Goal: Task Accomplishment & Management: Use online tool/utility

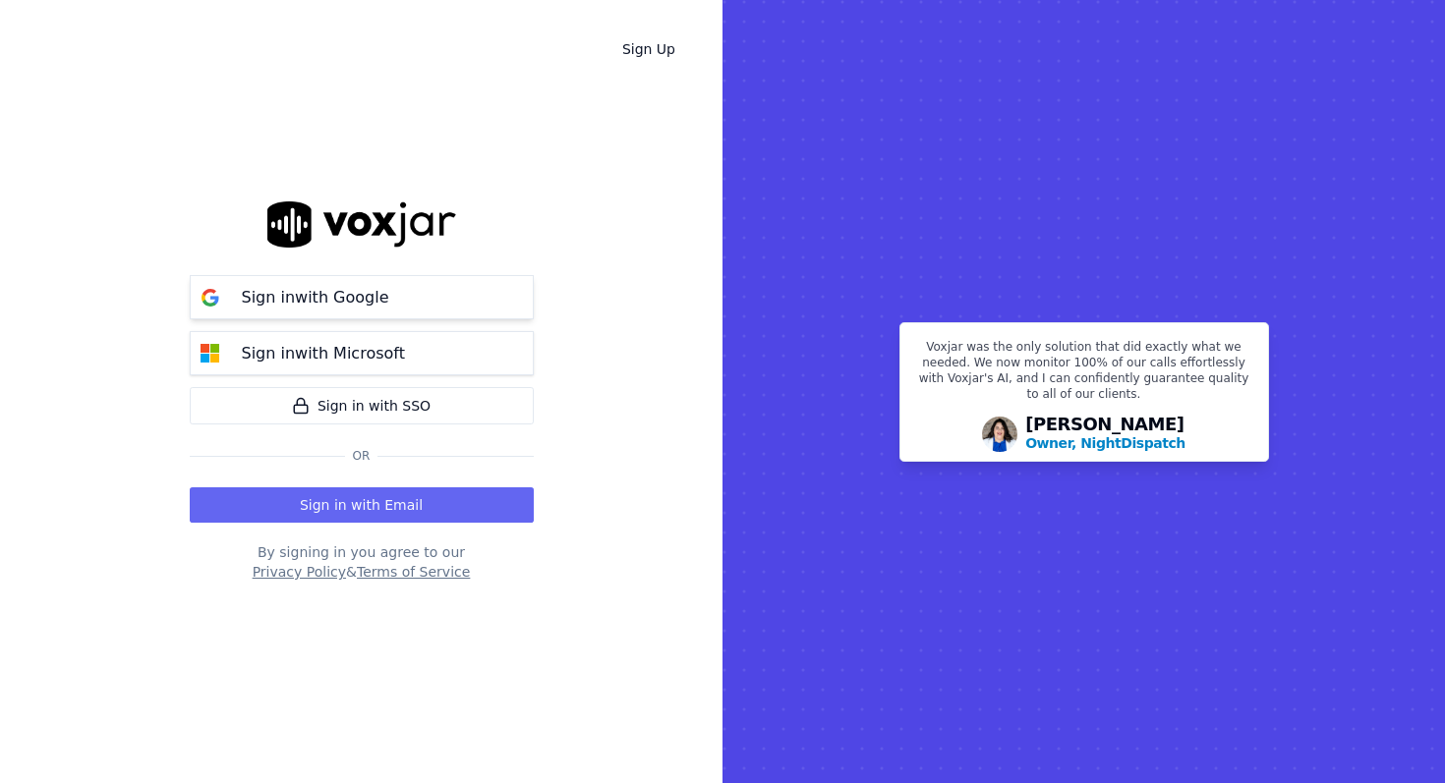
click at [463, 308] on button "Sign in with Google" at bounding box center [362, 297] width 344 height 44
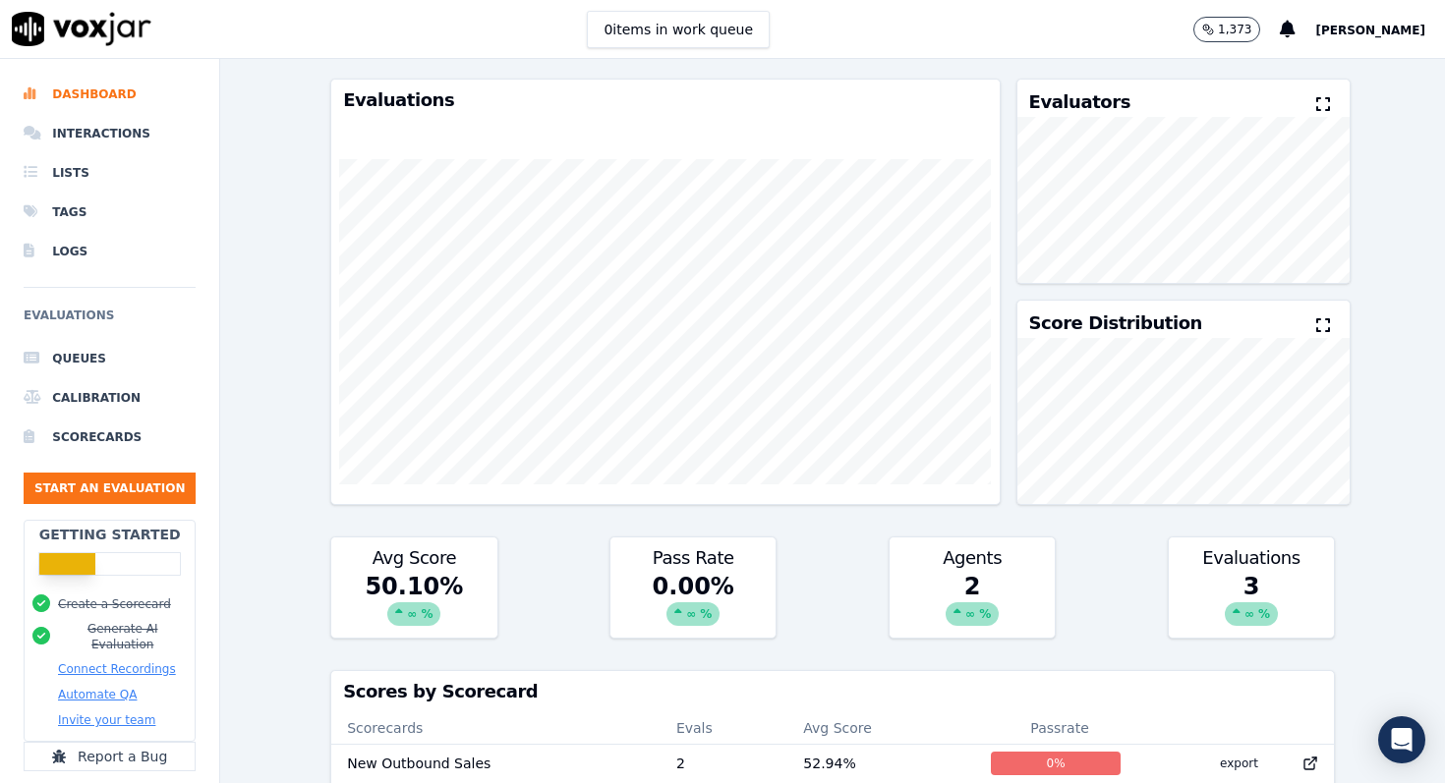
scroll to position [81, 0]
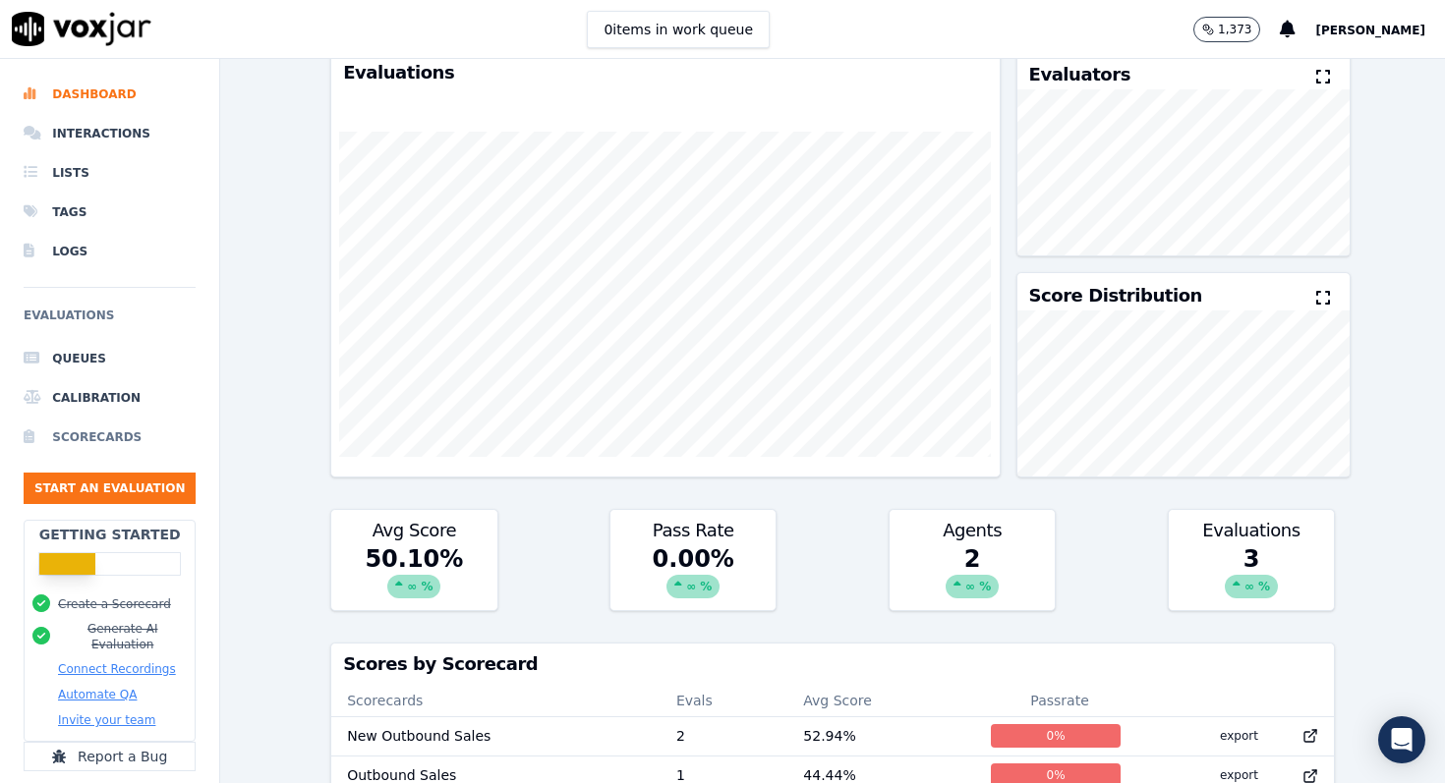
click at [102, 437] on li "Scorecards" at bounding box center [110, 437] width 172 height 39
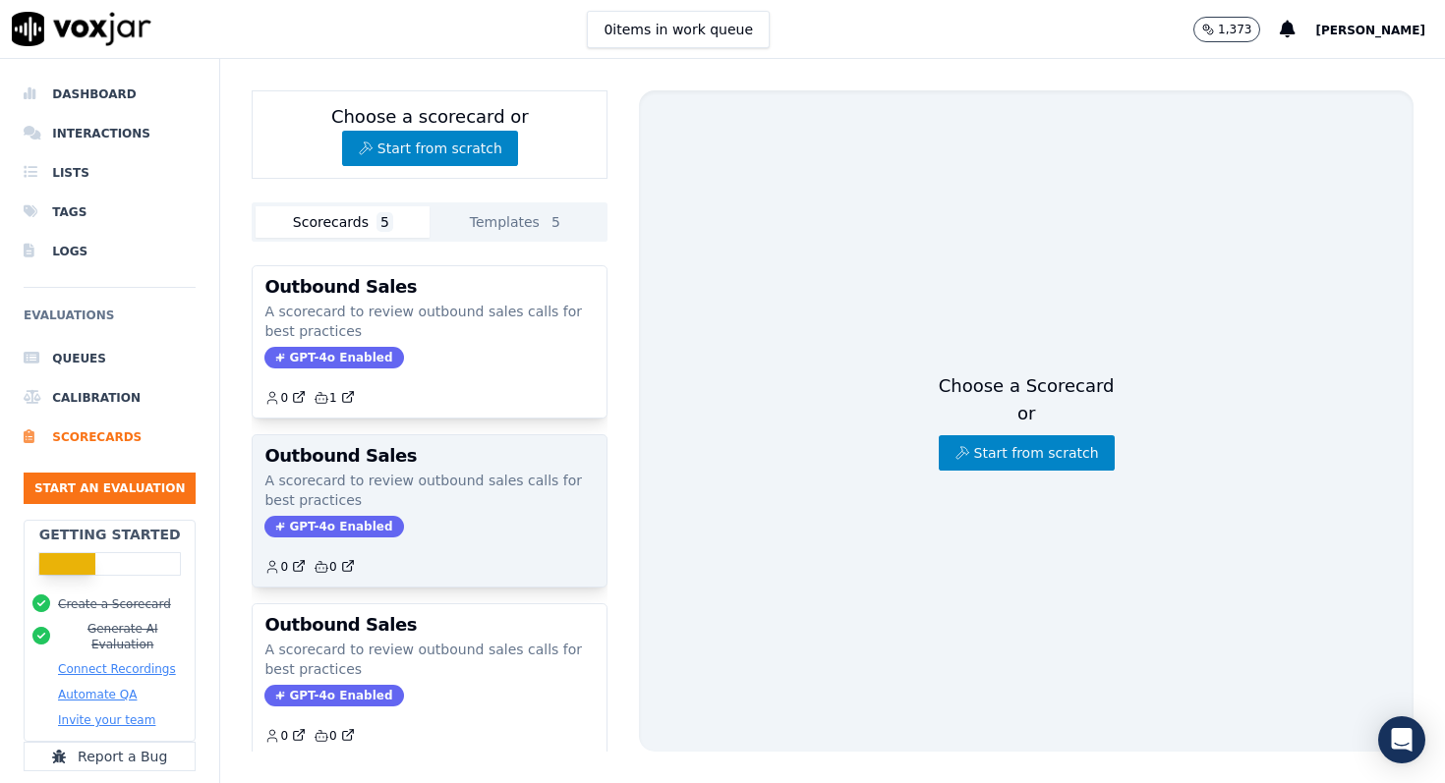
scroll to position [359, 0]
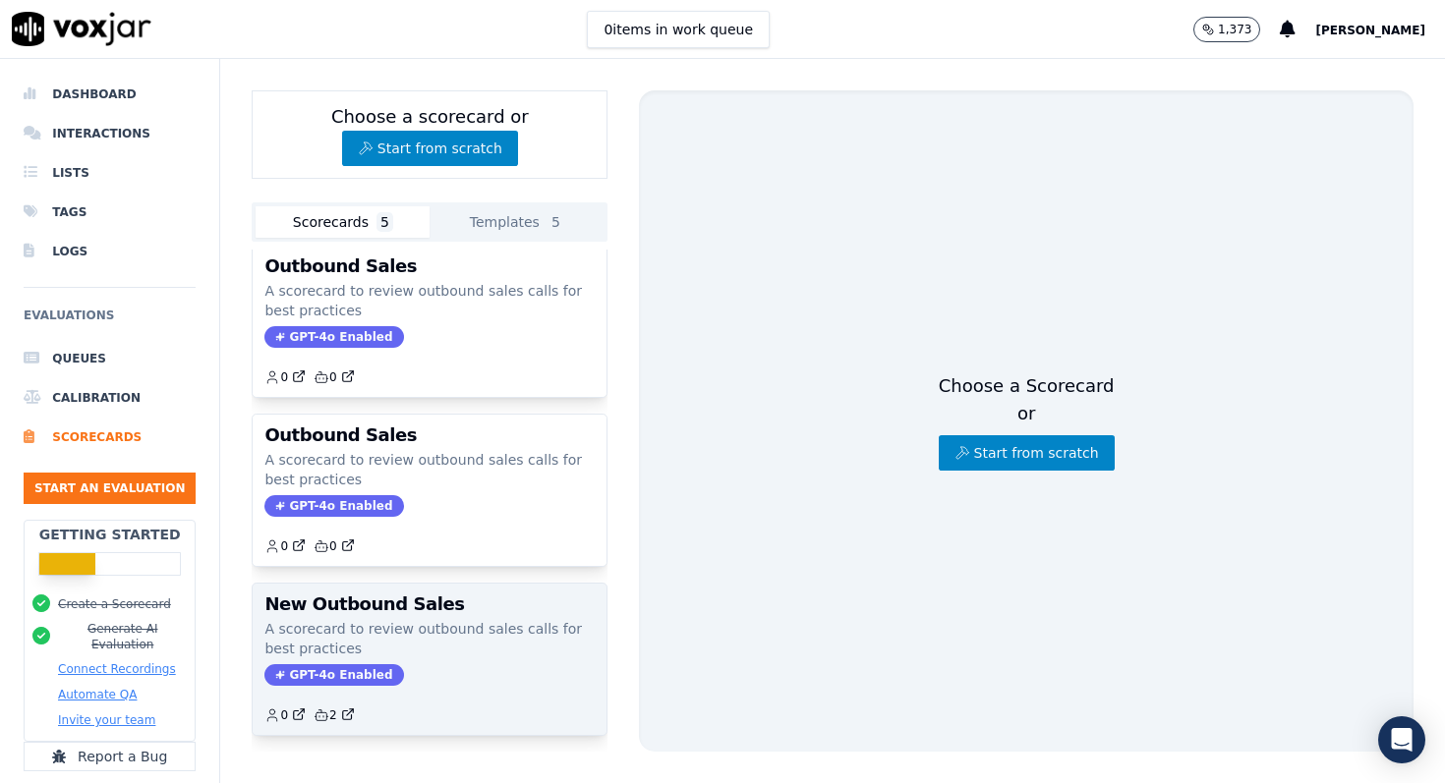
click at [395, 648] on p "A scorecard to review outbound sales calls for best practices" at bounding box center [429, 638] width 330 height 39
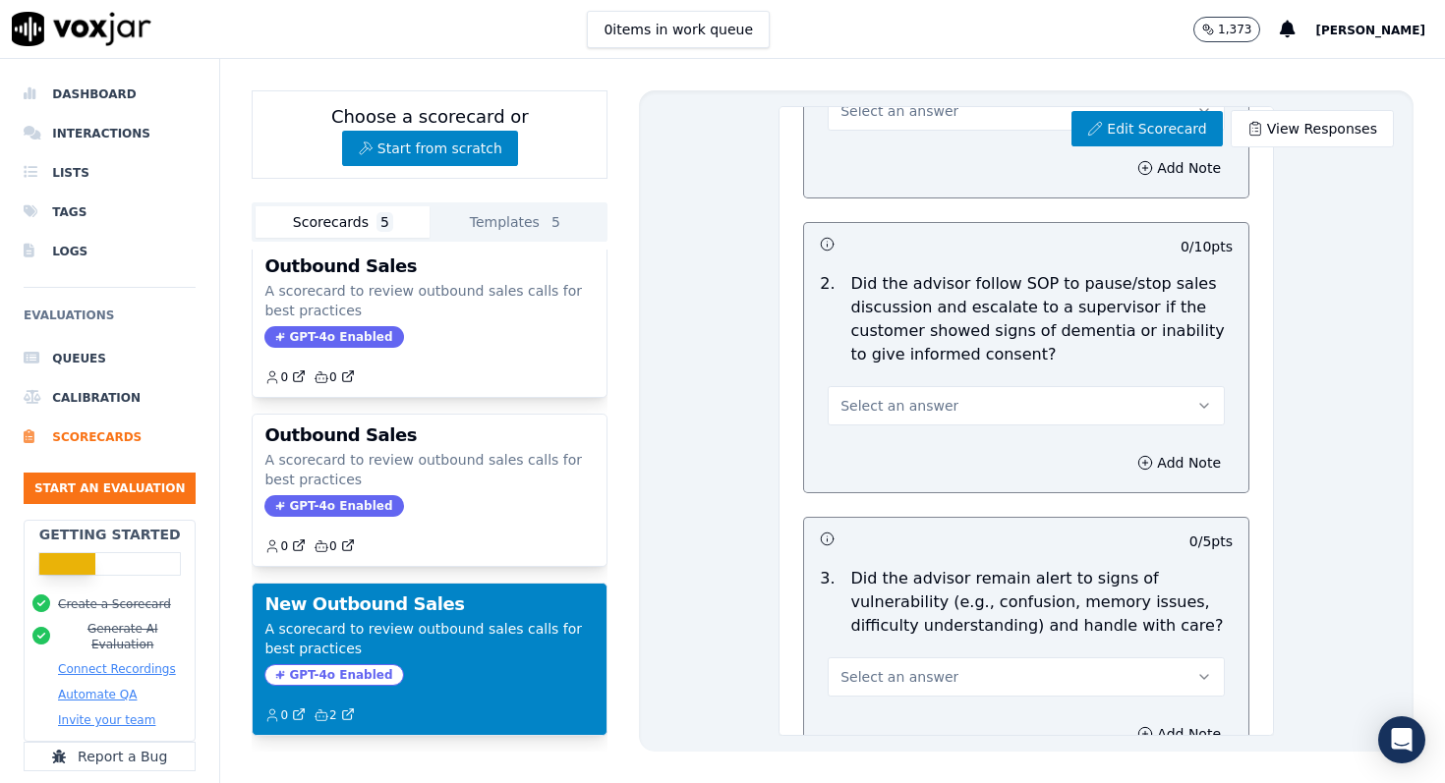
scroll to position [3953, 0]
click at [1163, 129] on link "Edit Scorecard" at bounding box center [1146, 128] width 150 height 35
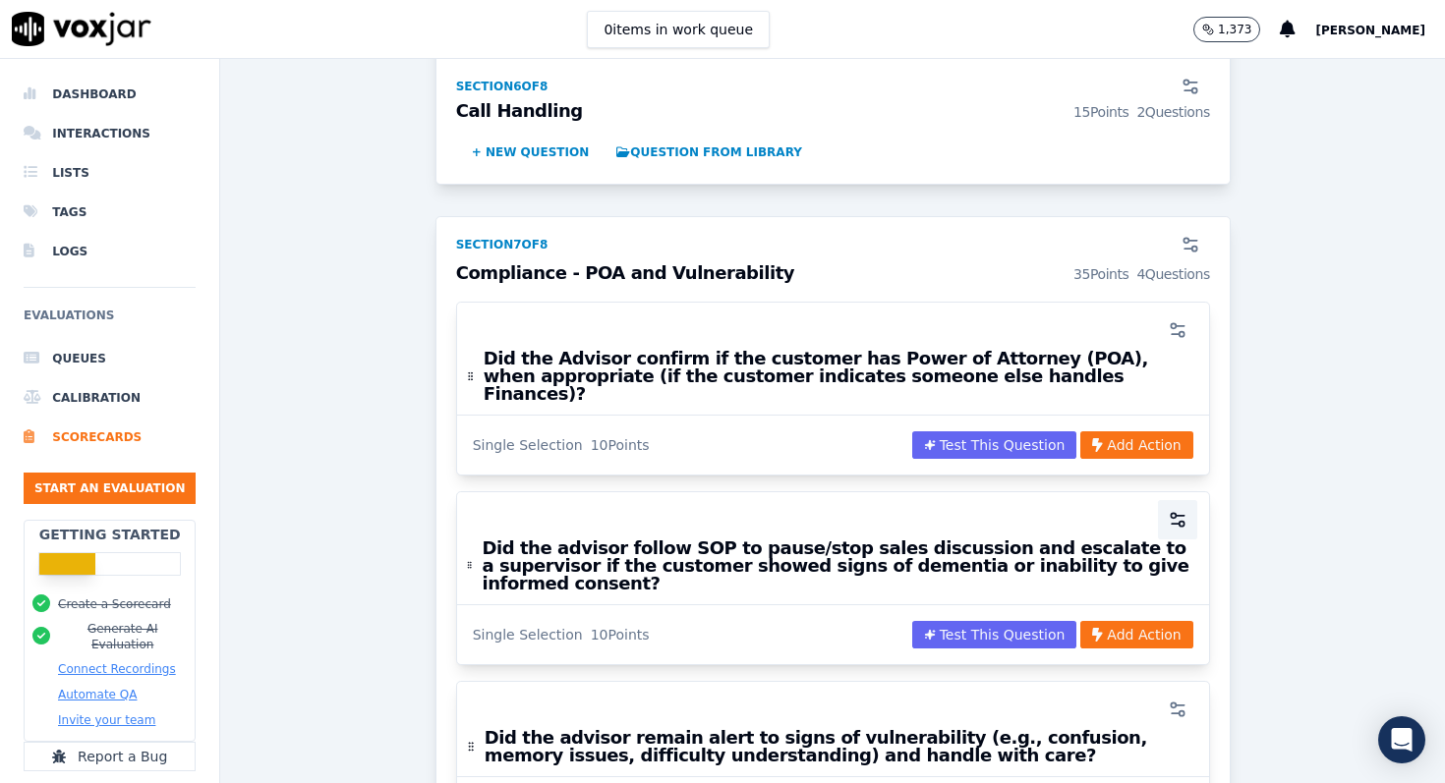
scroll to position [3189, 0]
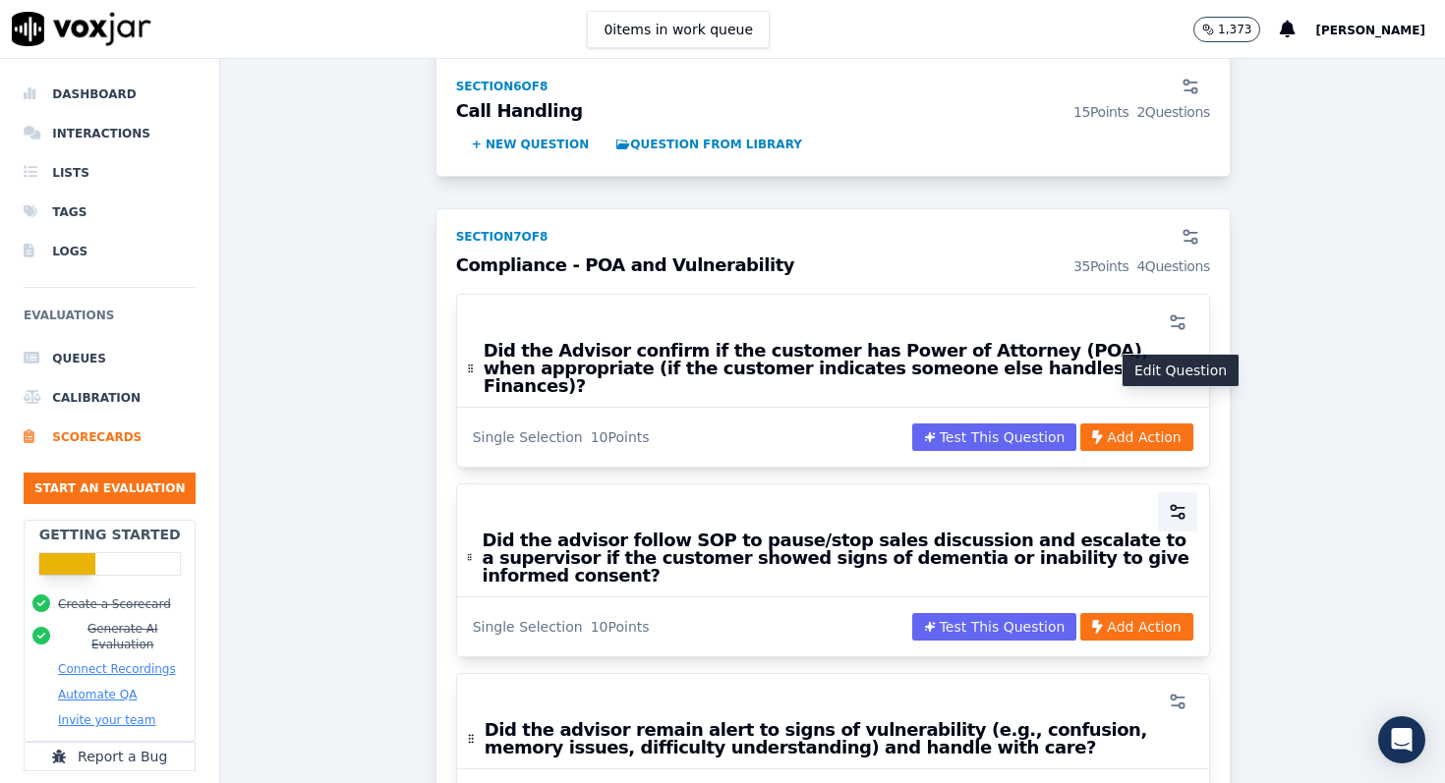
click at [1174, 516] on icon "button" at bounding box center [1176, 516] width 8 height 0
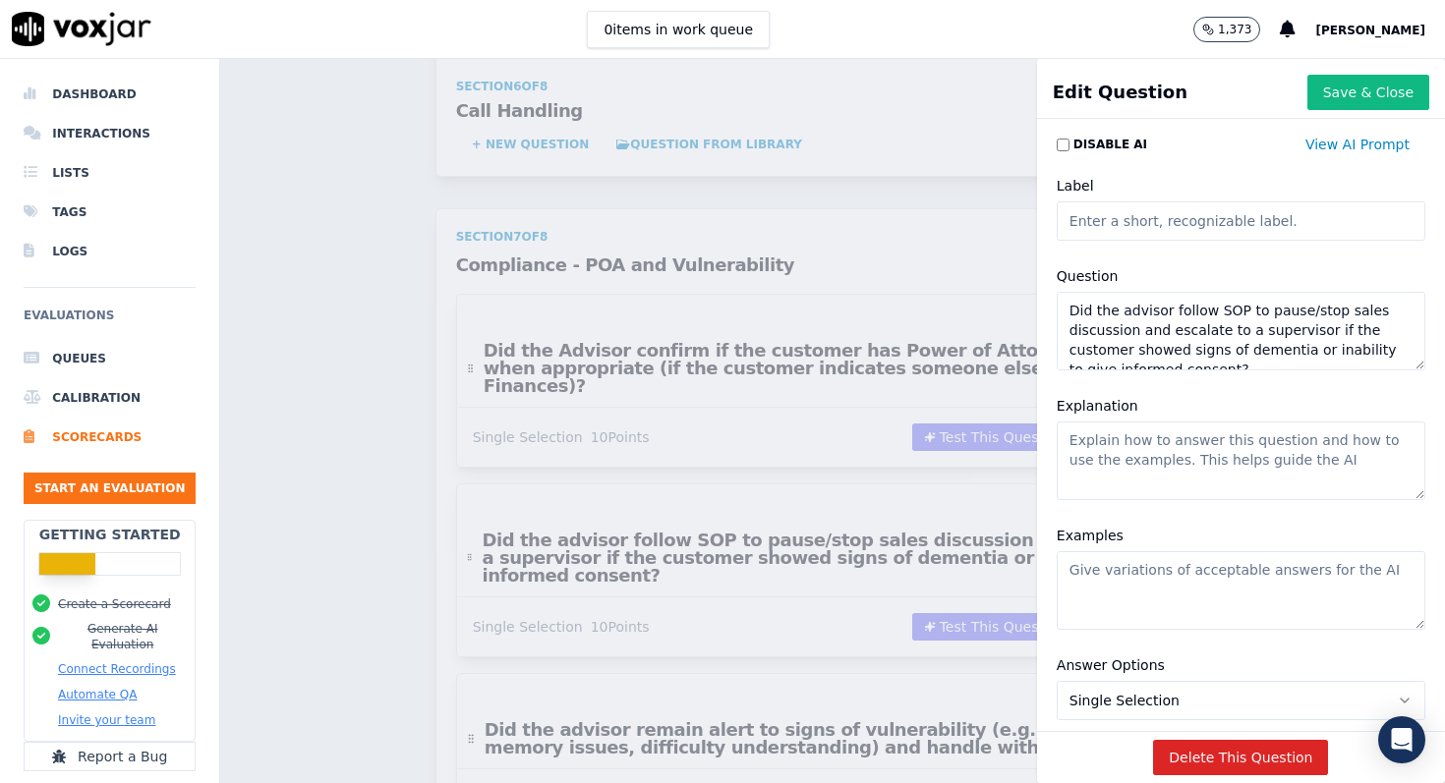
click at [1243, 360] on textarea "Did the advisor follow SOP to pause/stop sales discussion and escalate to a sup…" at bounding box center [1241, 331] width 369 height 79
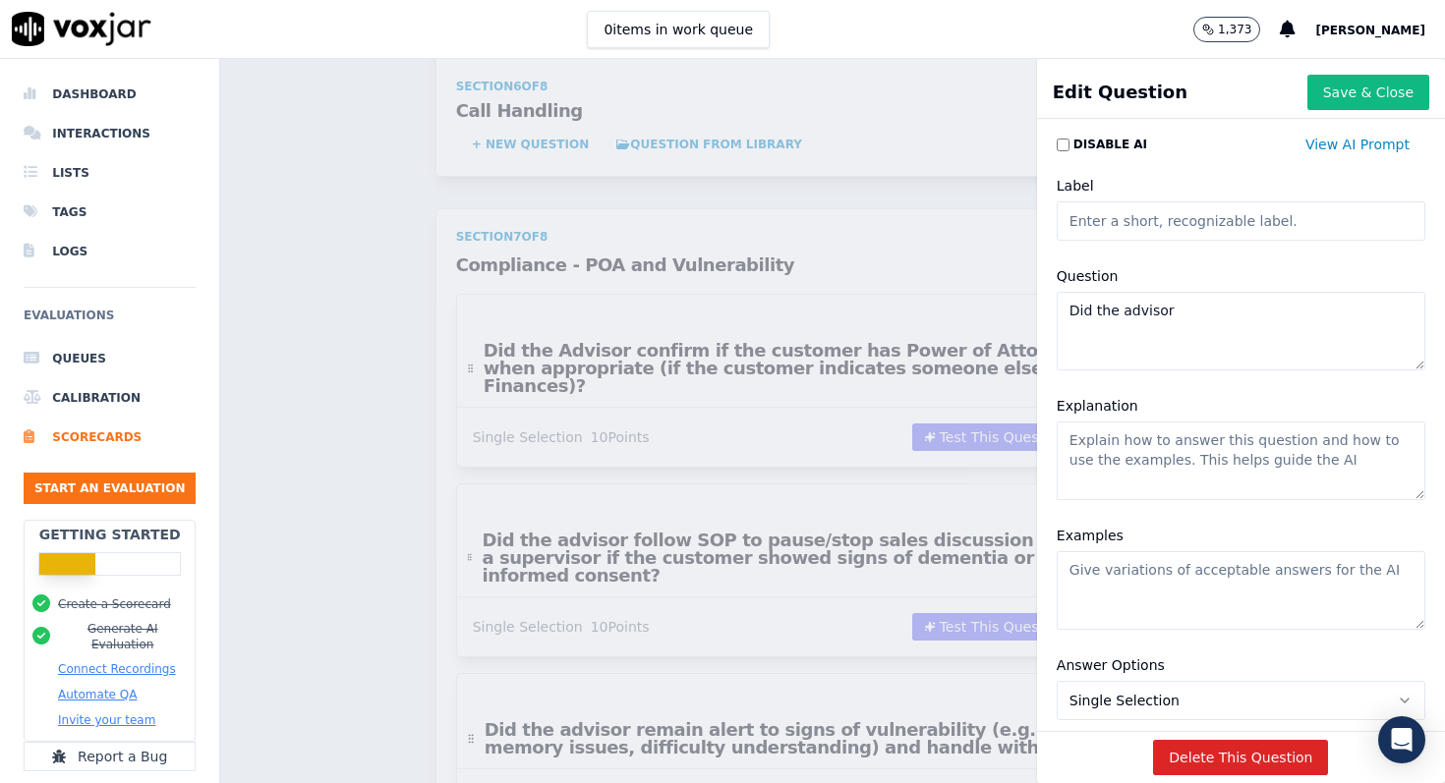
paste textarea "use any faul language"
click at [1334, 309] on textarea "Did the advisor use any faul language" at bounding box center [1241, 331] width 369 height 79
paste textarea "hreatening tone."
click at [1327, 312] on textarea "Did the advisor use any faul language or hreatening tone." at bounding box center [1241, 331] width 369 height 79
click at [1312, 347] on textarea "Did the advisor use any faul language or threatening tone." at bounding box center [1241, 331] width 369 height 79
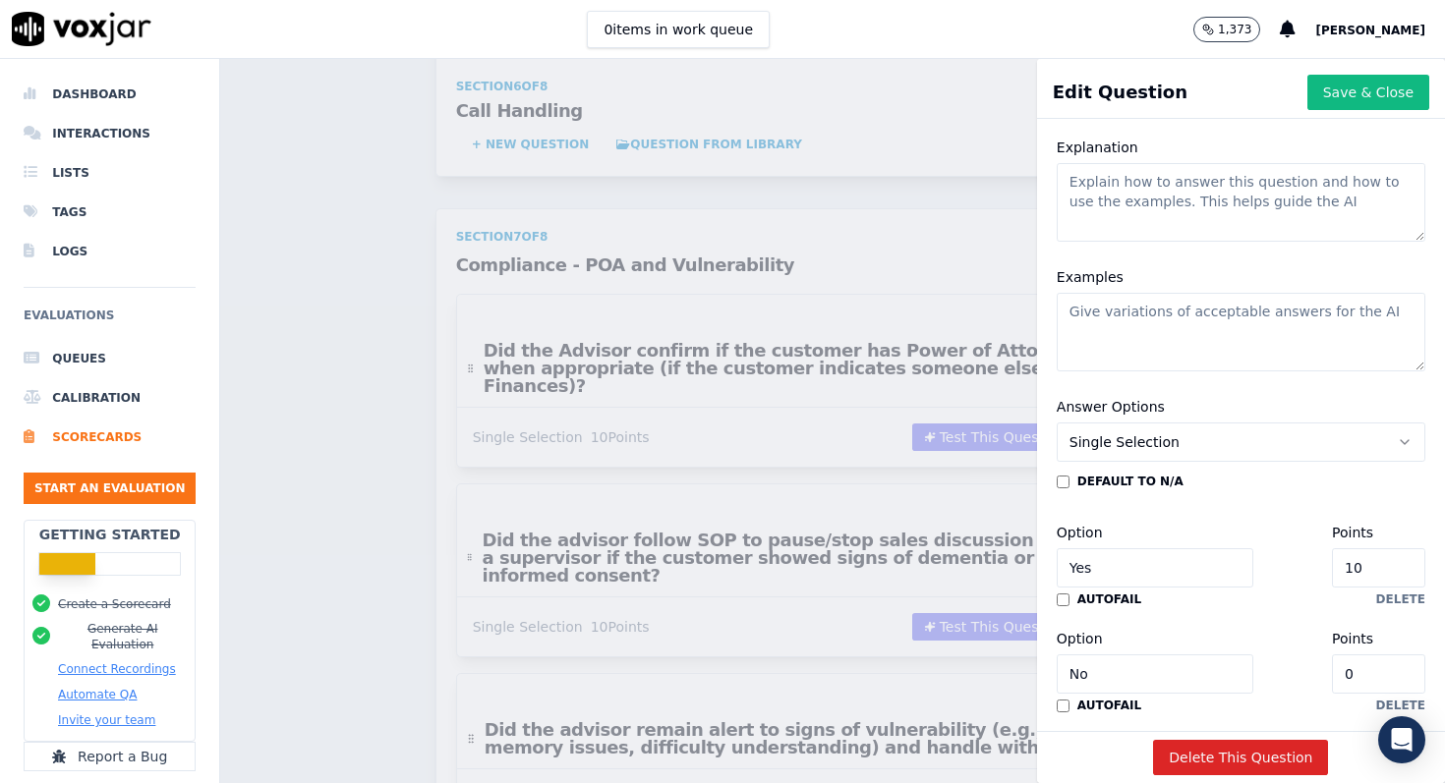
scroll to position [331, 0]
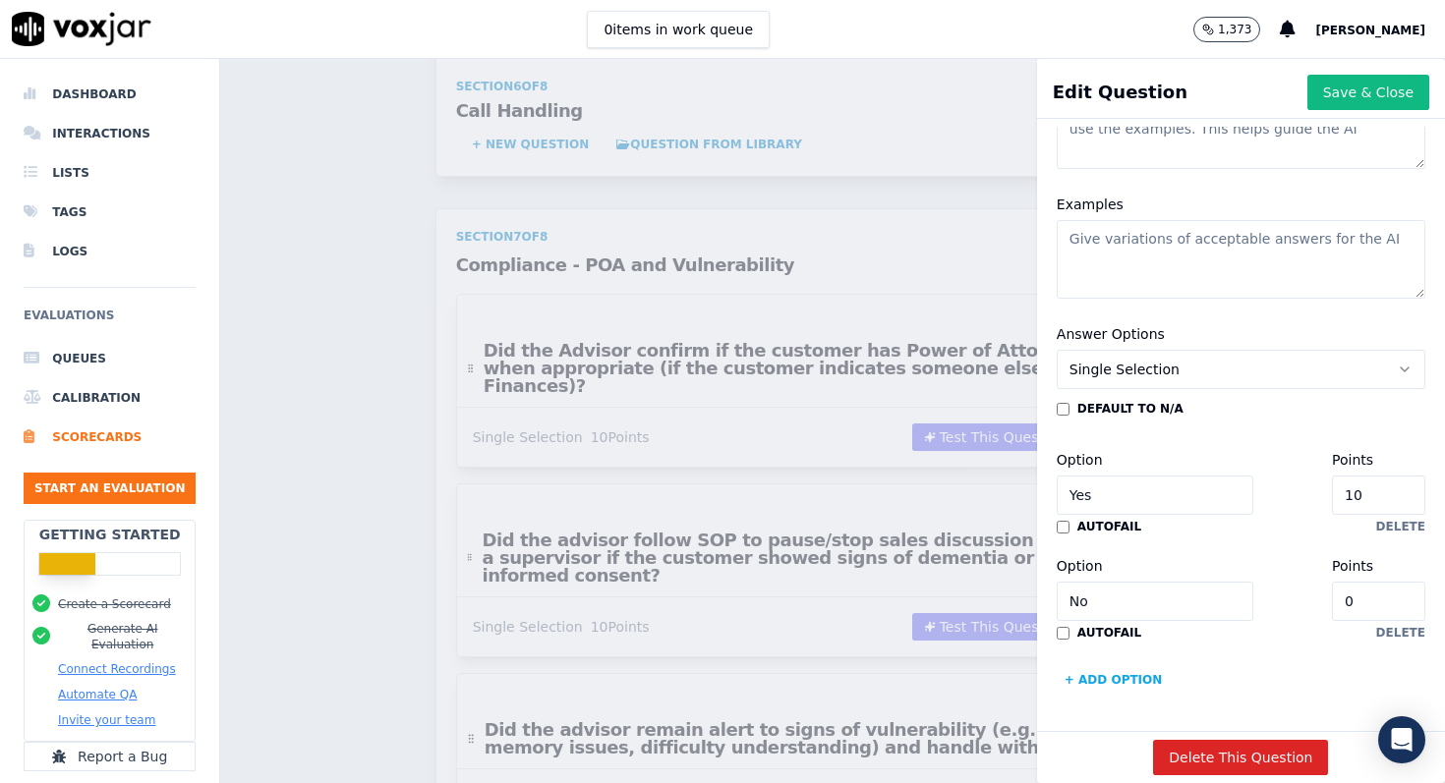
type textarea "Did the advisor use any faul language or threatening tone?"
click at [1388, 499] on input "10" at bounding box center [1378, 495] width 93 height 39
type input "0"
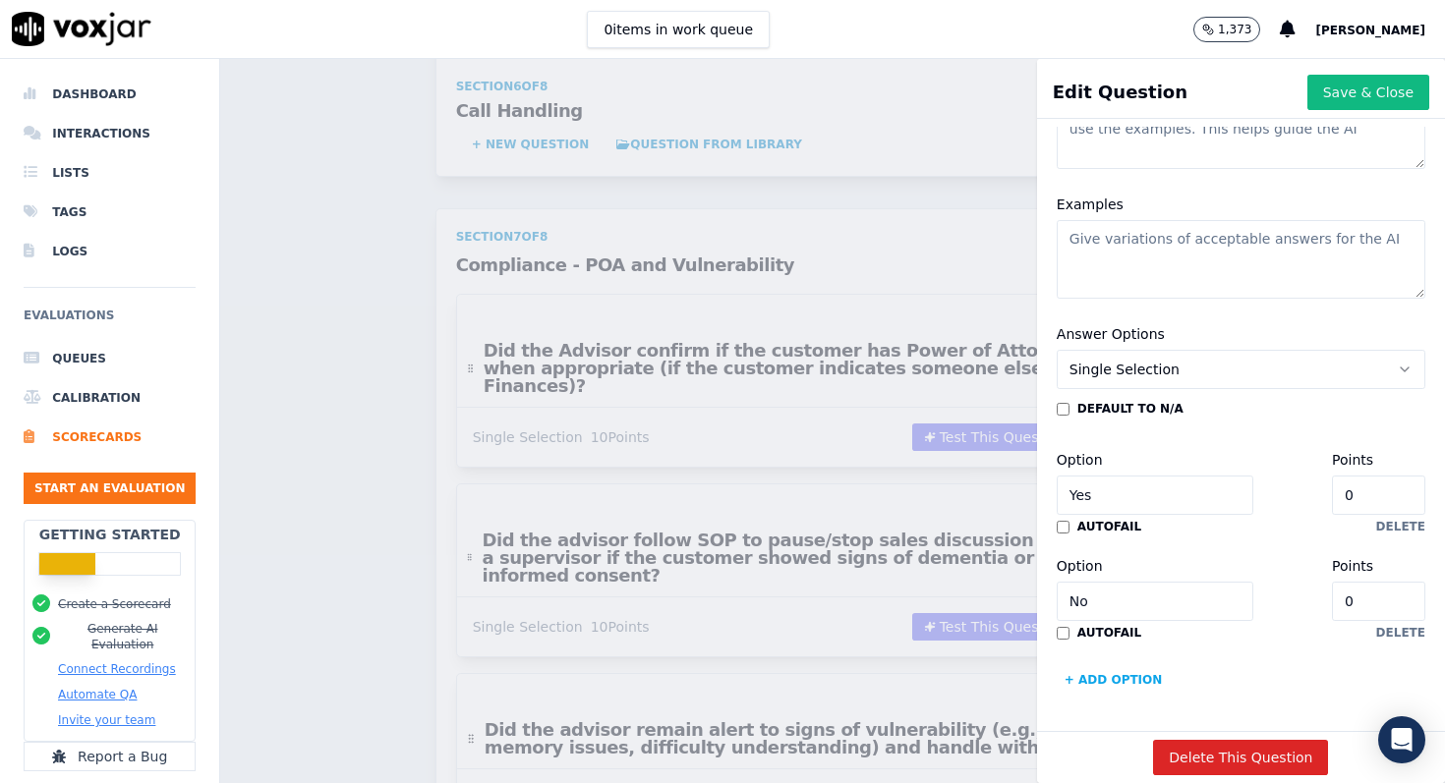
click at [1367, 601] on input "0" at bounding box center [1378, 601] width 93 height 39
type input "10"
click at [1315, 651] on div "default to N/A Option Yes Points 0 autofail delete Option No Points 10 autofail…" at bounding box center [1241, 548] width 369 height 295
click at [1380, 90] on button "Save & Close" at bounding box center [1368, 92] width 122 height 35
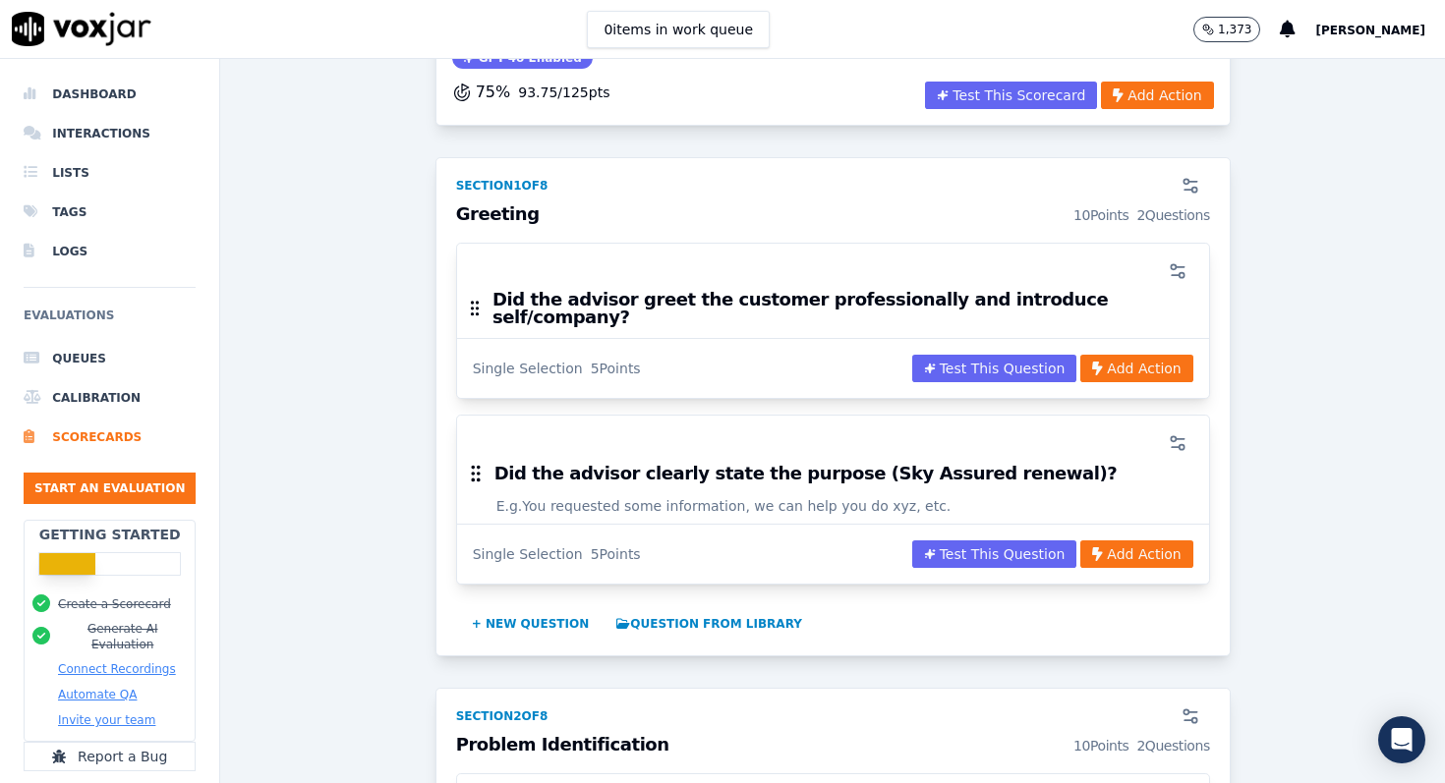
scroll to position [196, 0]
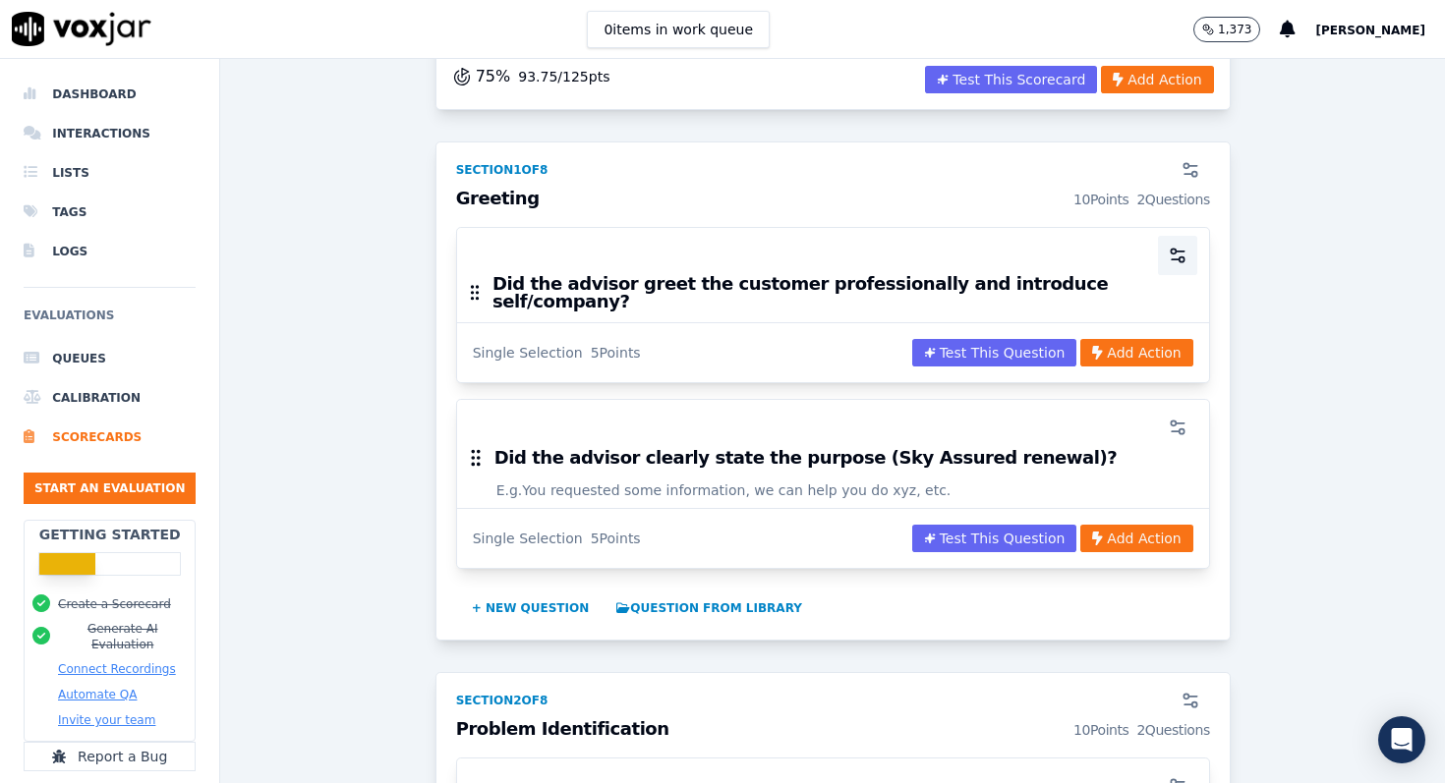
click at [1177, 249] on icon "button" at bounding box center [1178, 256] width 20 height 20
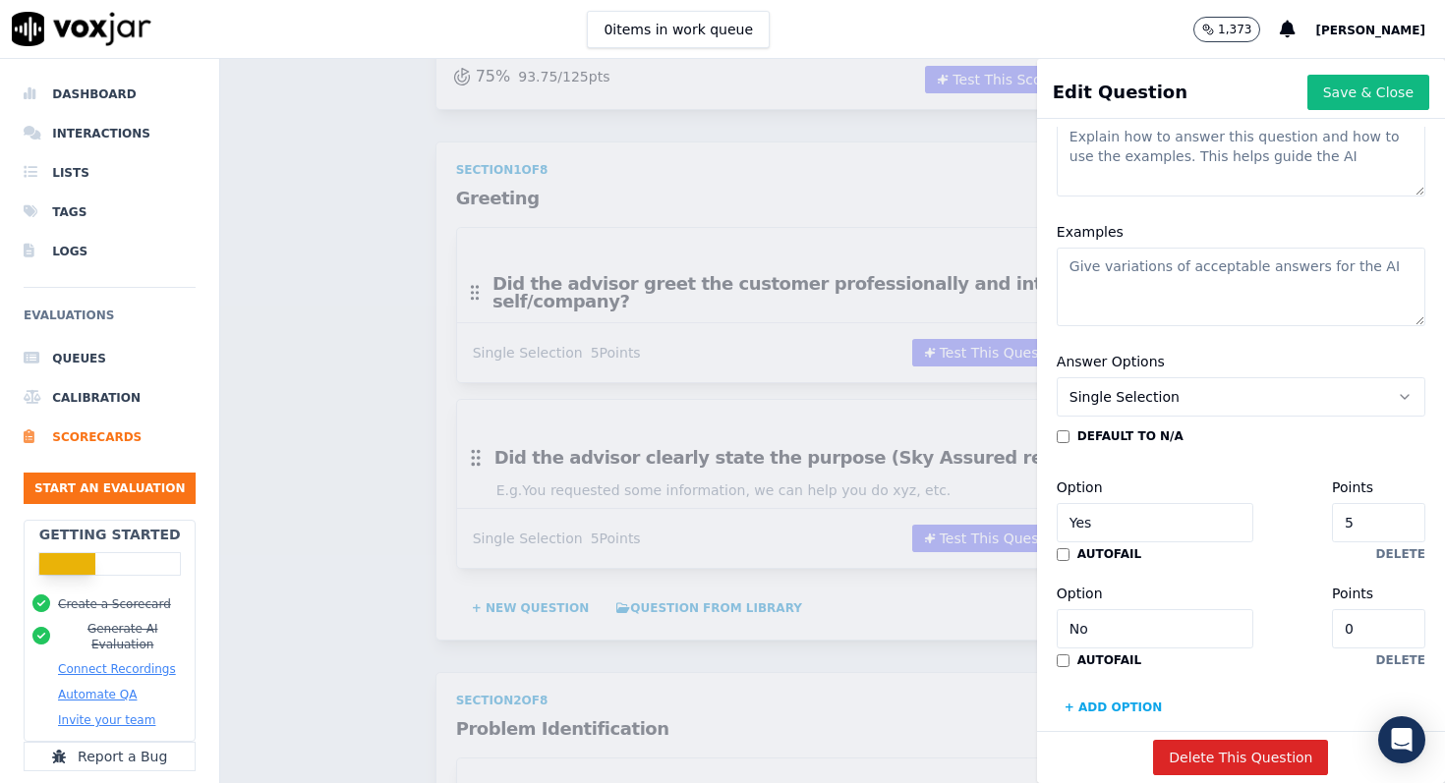
scroll to position [331, 0]
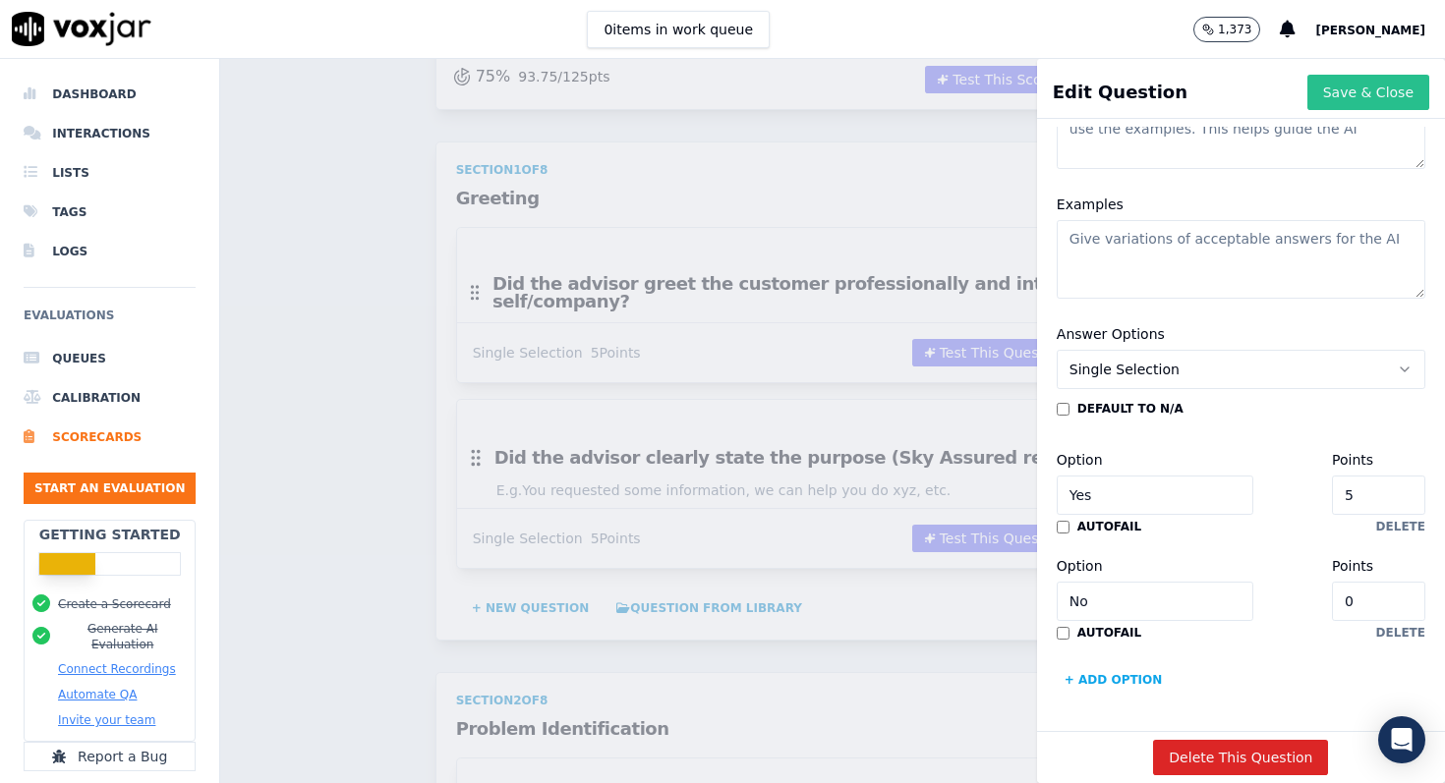
click at [1374, 92] on button "Save & Close" at bounding box center [1368, 92] width 122 height 35
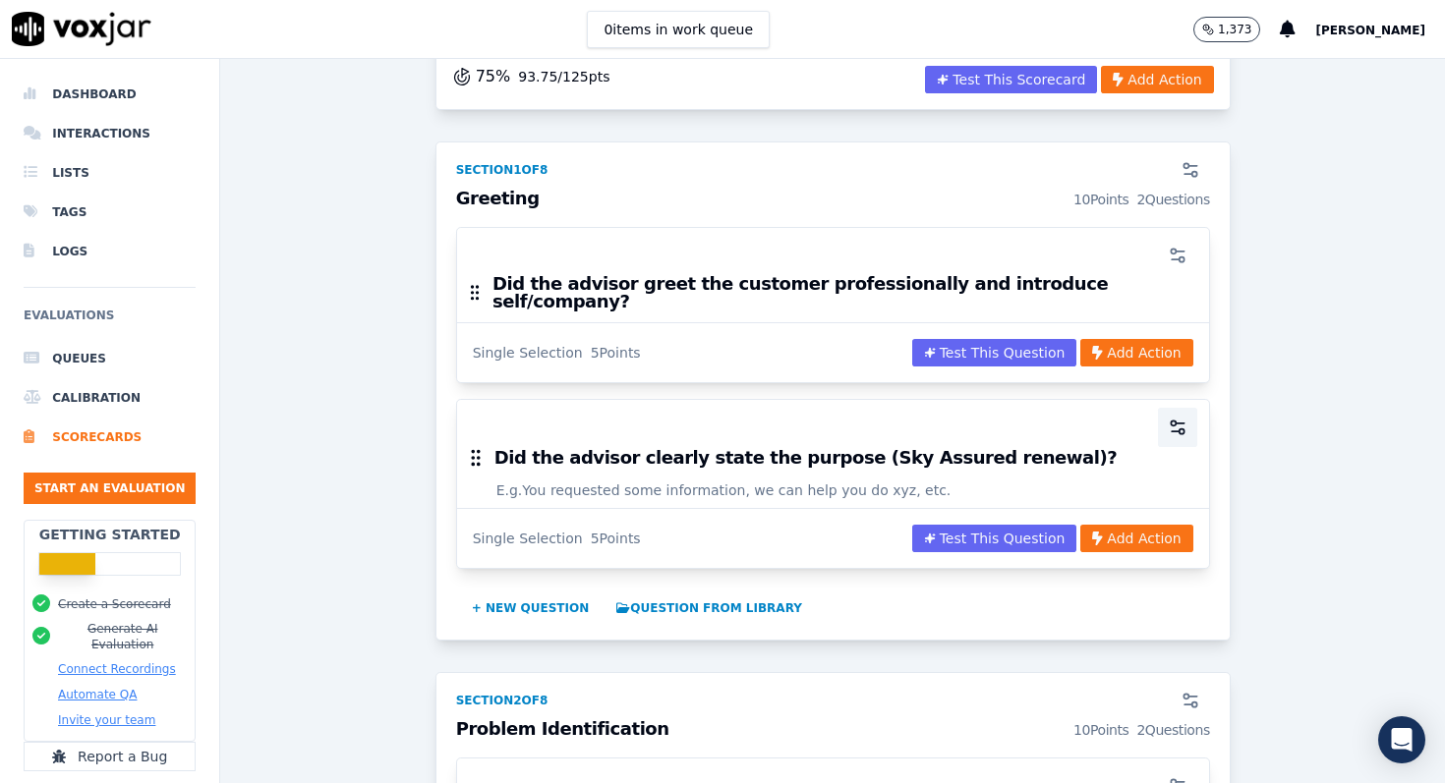
click at [1171, 418] on icon "button" at bounding box center [1178, 428] width 20 height 20
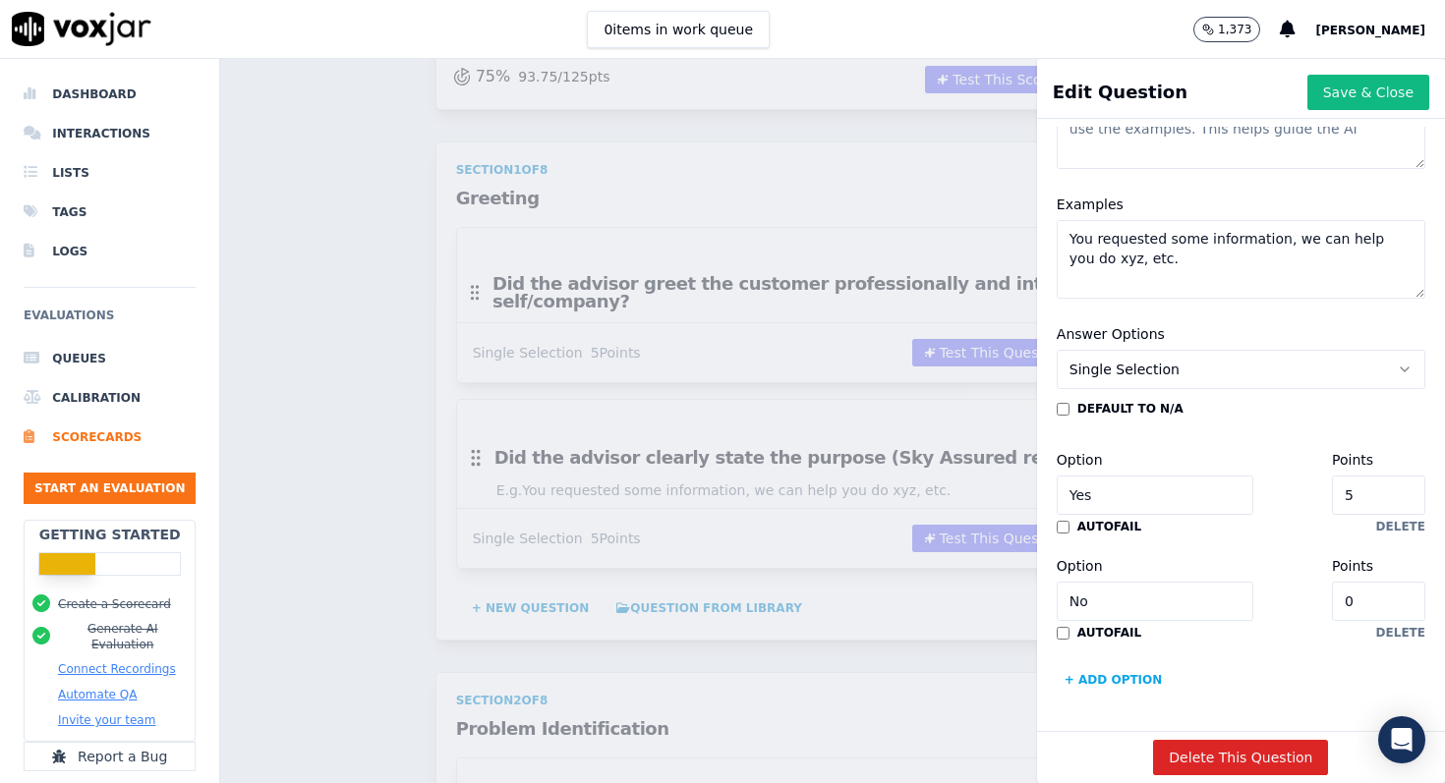
click at [1112, 679] on button "+ Add option" at bounding box center [1114, 679] width 114 height 31
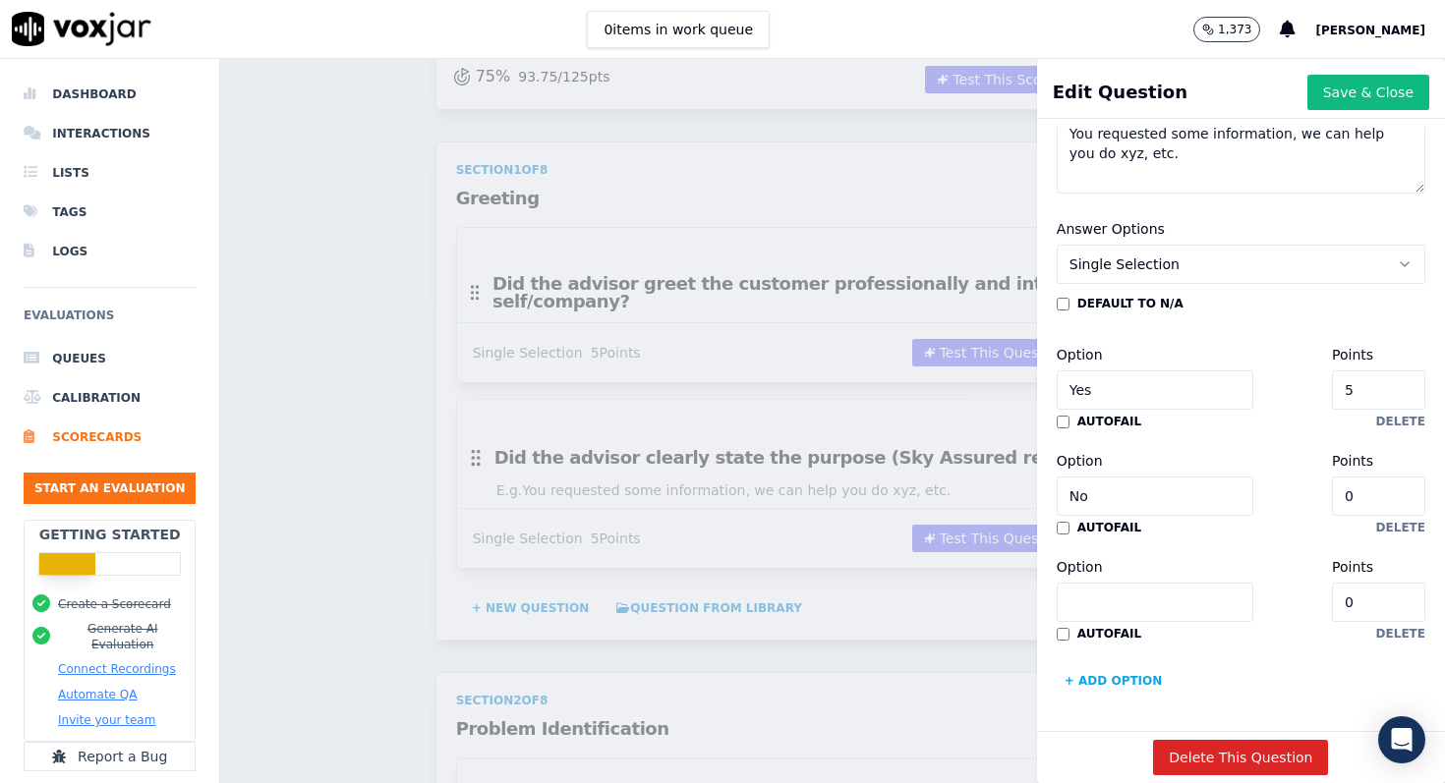
scroll to position [437, 0]
click at [1117, 607] on input "Option" at bounding box center [1155, 601] width 197 height 39
click at [1419, 629] on button "delete" at bounding box center [1400, 633] width 49 height 16
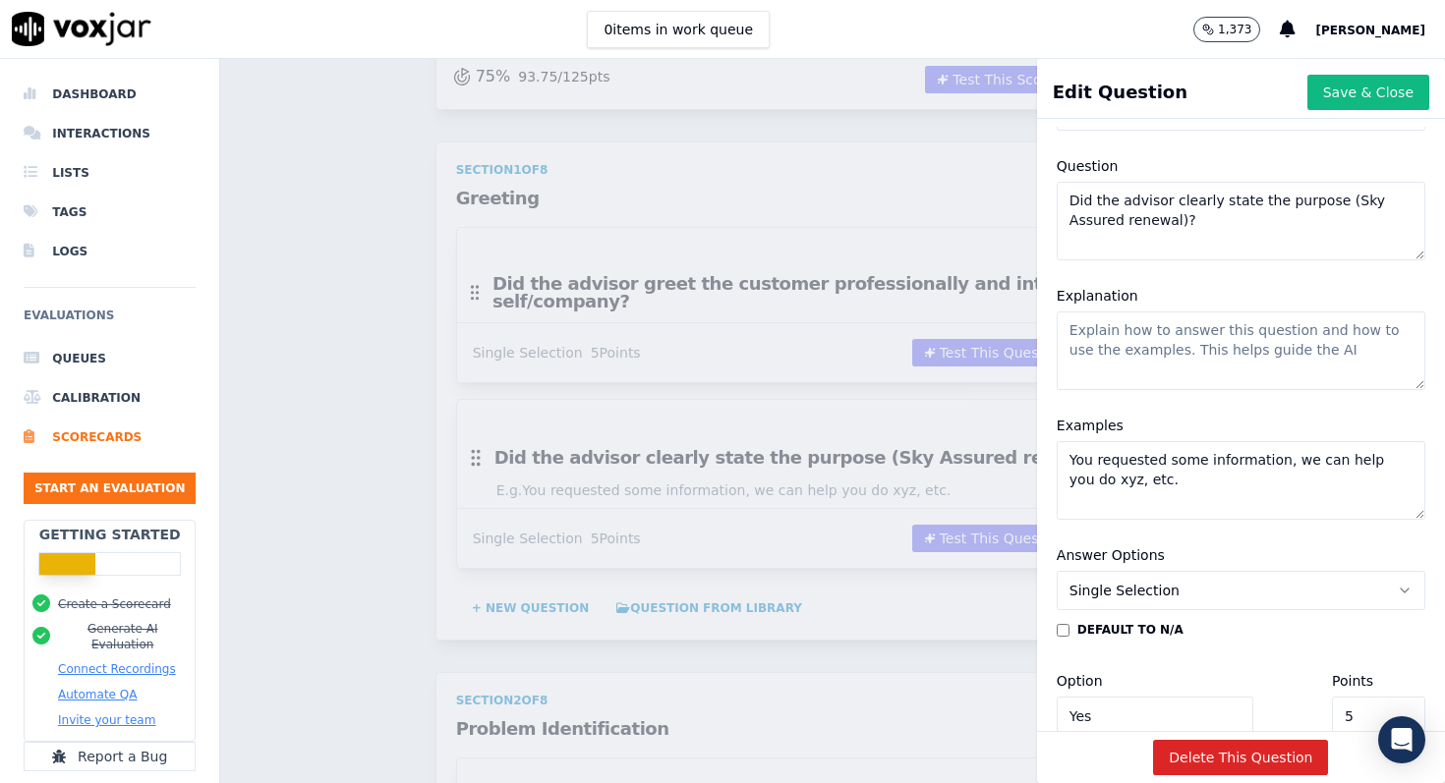
scroll to position [331, 0]
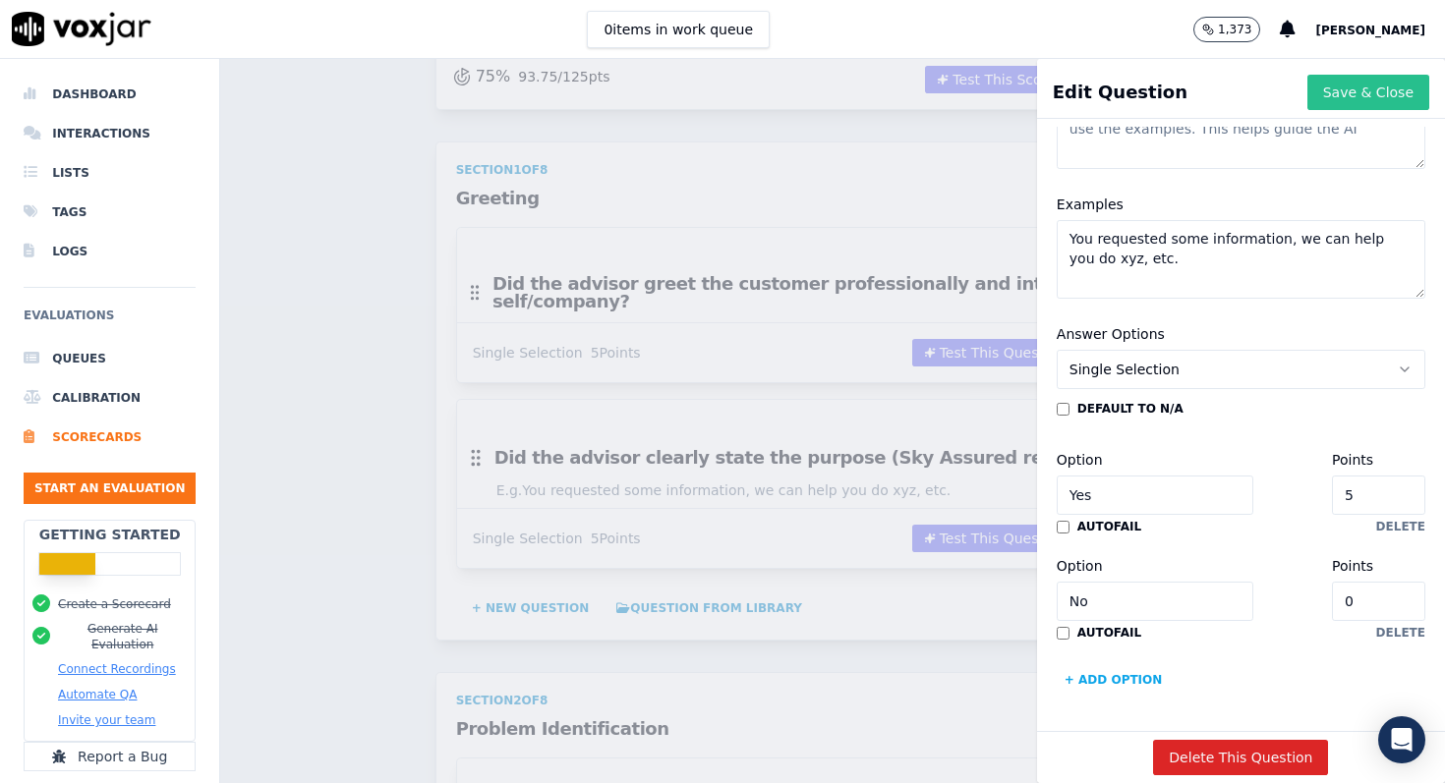
click at [1352, 86] on button "Save & Close" at bounding box center [1368, 92] width 122 height 35
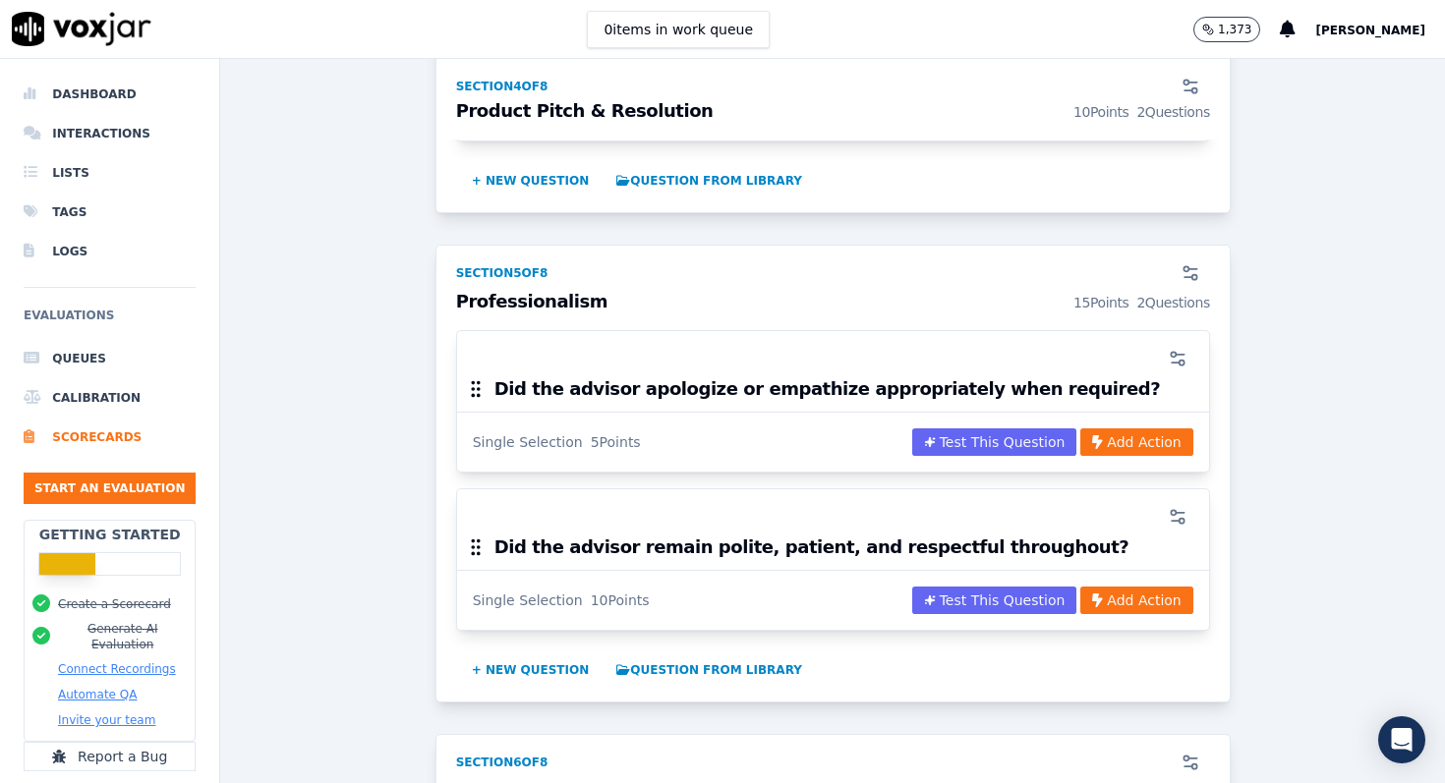
scroll to position [2163, 0]
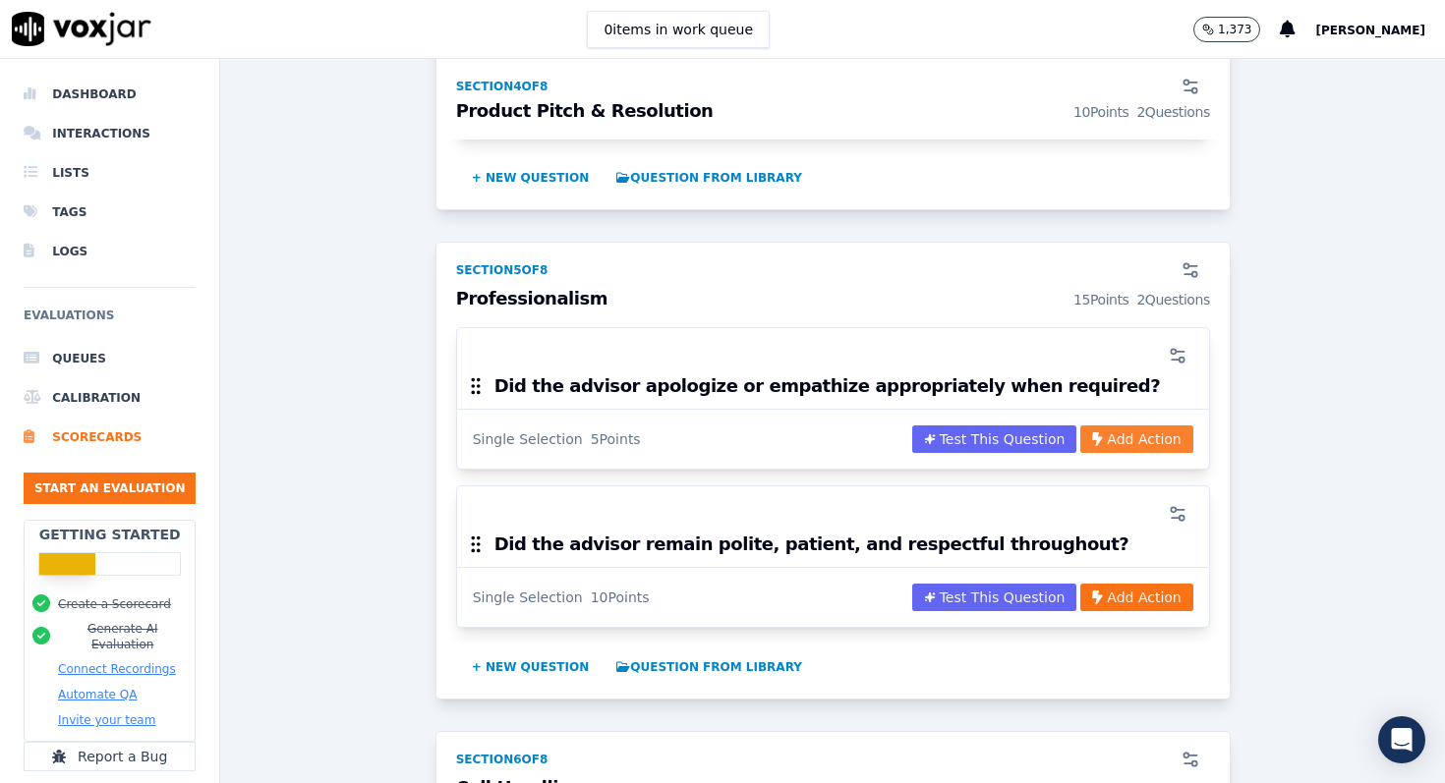
click at [1133, 426] on button "Add Action" at bounding box center [1136, 440] width 112 height 28
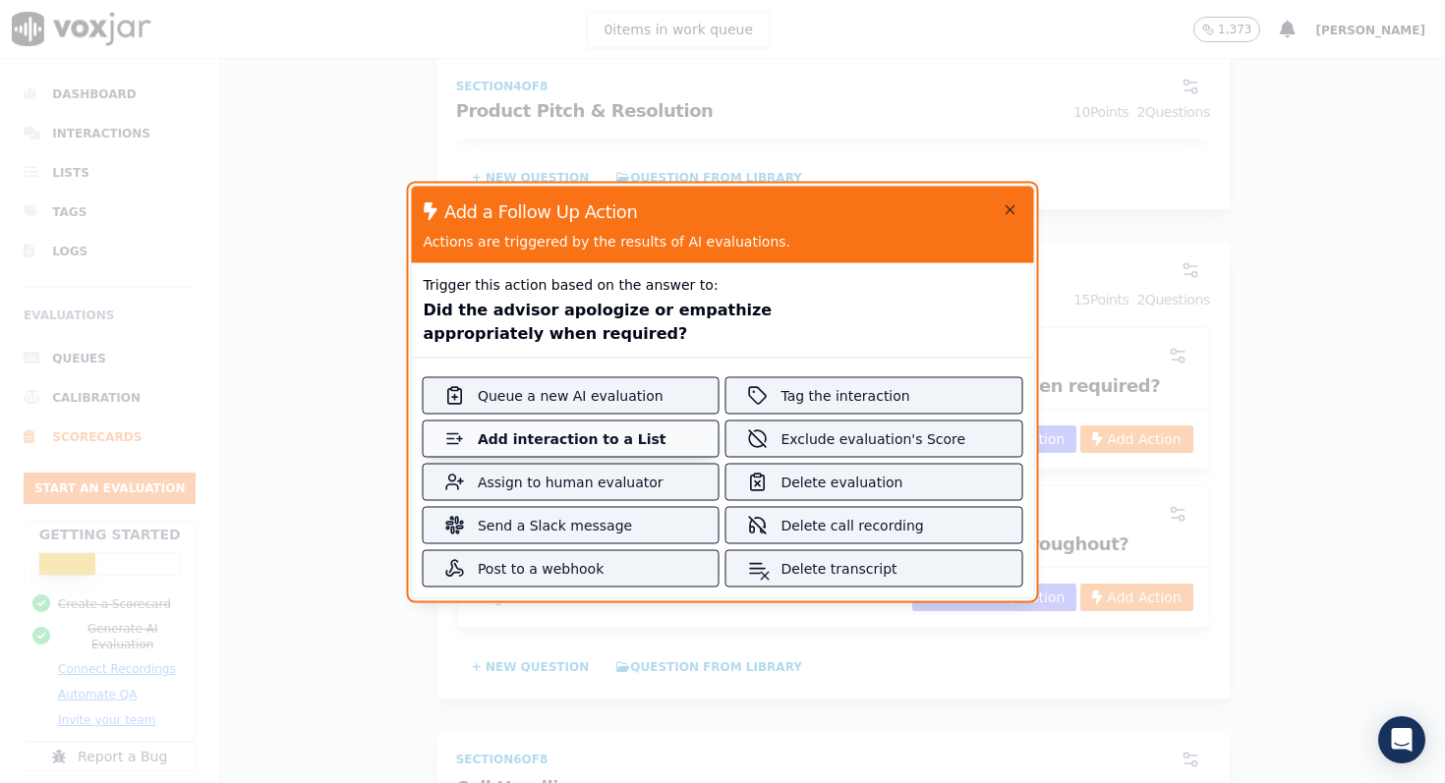
click at [636, 442] on div "Add interaction to a List" at bounding box center [571, 439] width 187 height 20
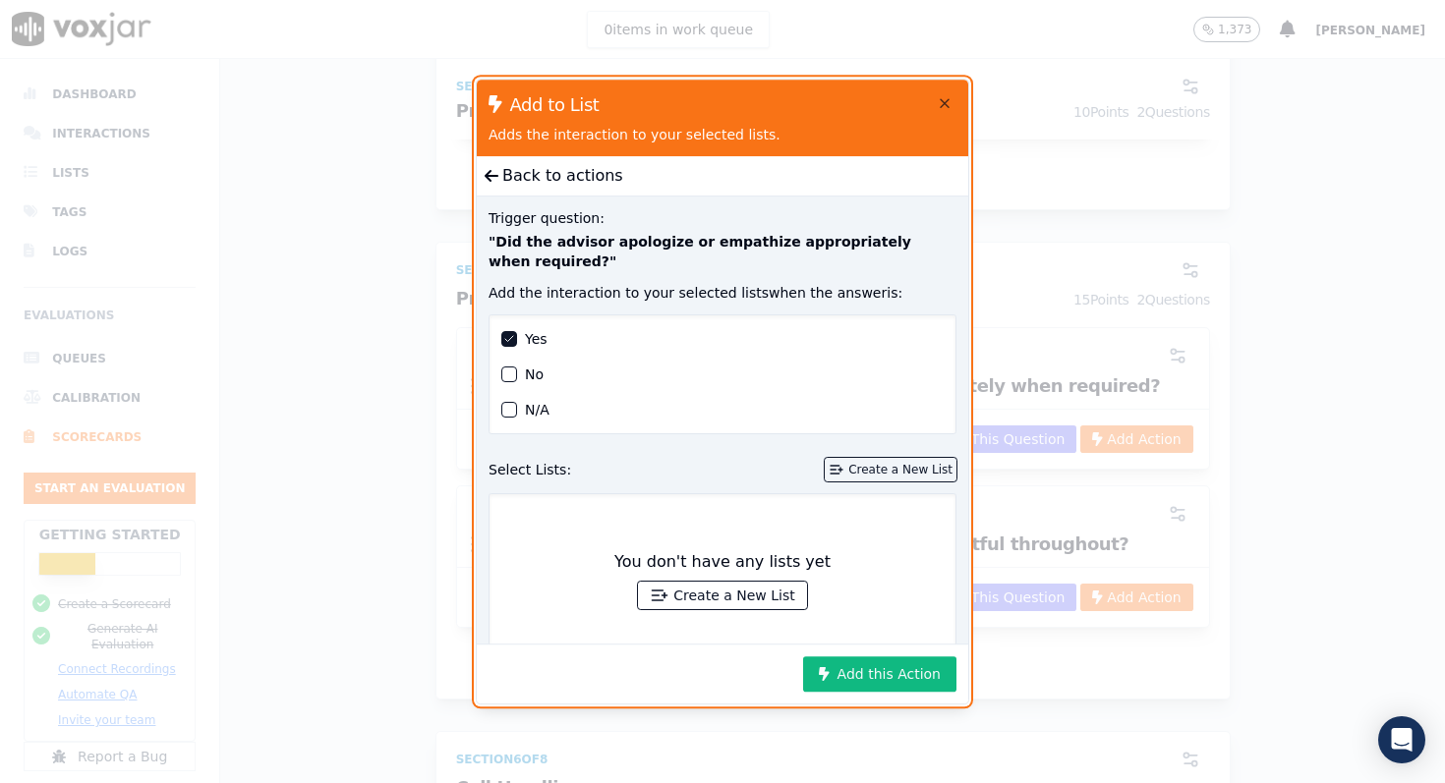
click at [871, 469] on div "Create a New List" at bounding box center [900, 470] width 104 height 16
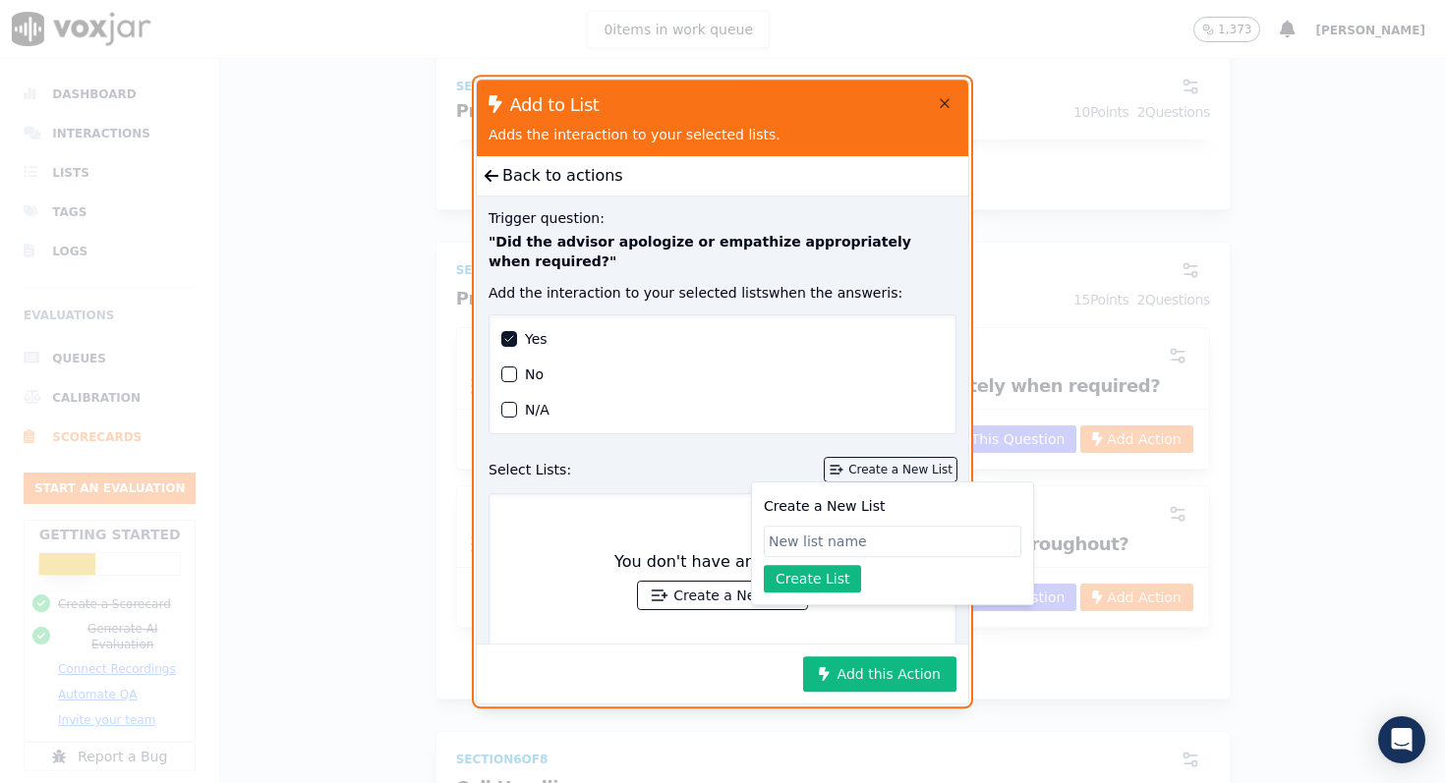
click at [871, 469] on div "Create a New List" at bounding box center [900, 470] width 104 height 16
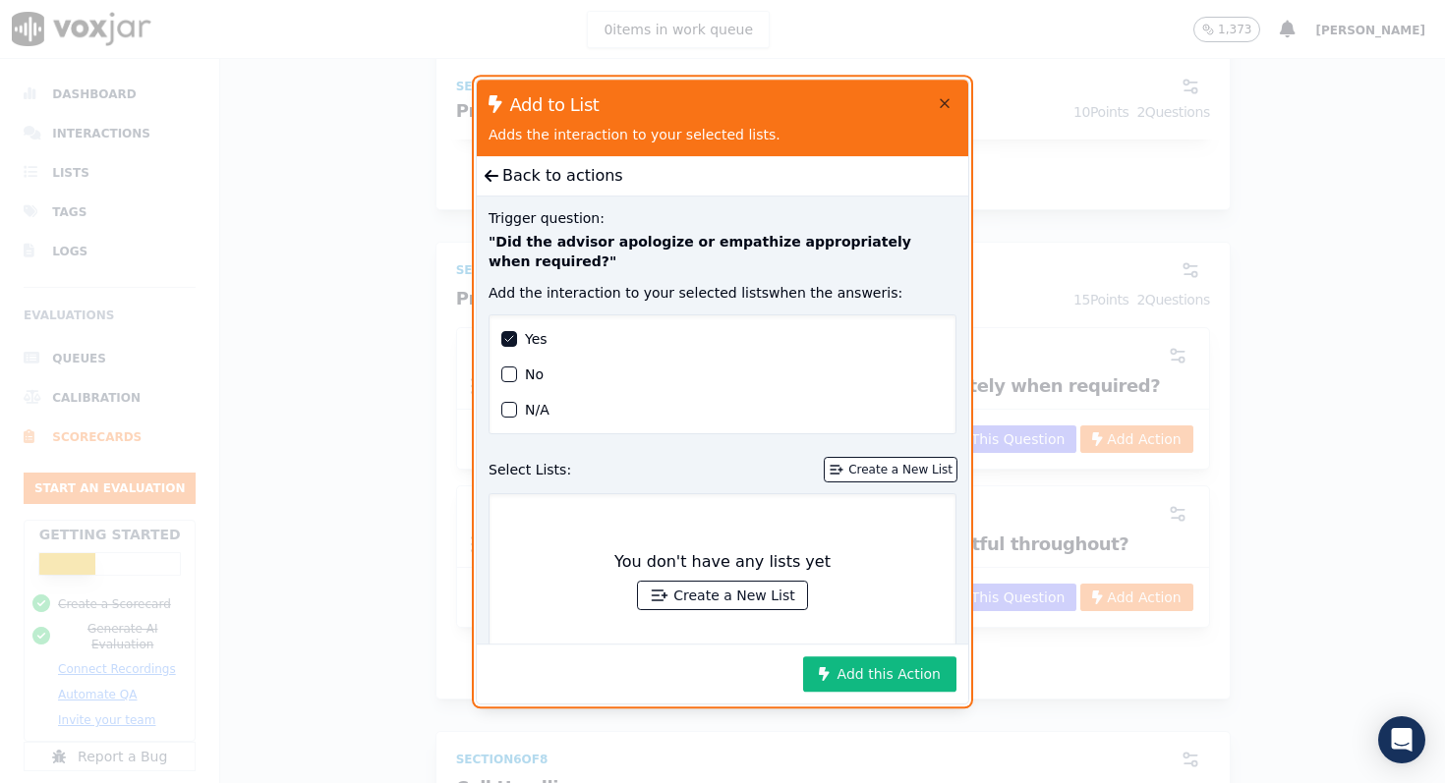
click at [759, 482] on div "Select Lists: Create a New List You don't have any lists yet Create a New List …" at bounding box center [722, 606] width 491 height 320
click at [946, 108] on icon "button" at bounding box center [945, 103] width 16 height 16
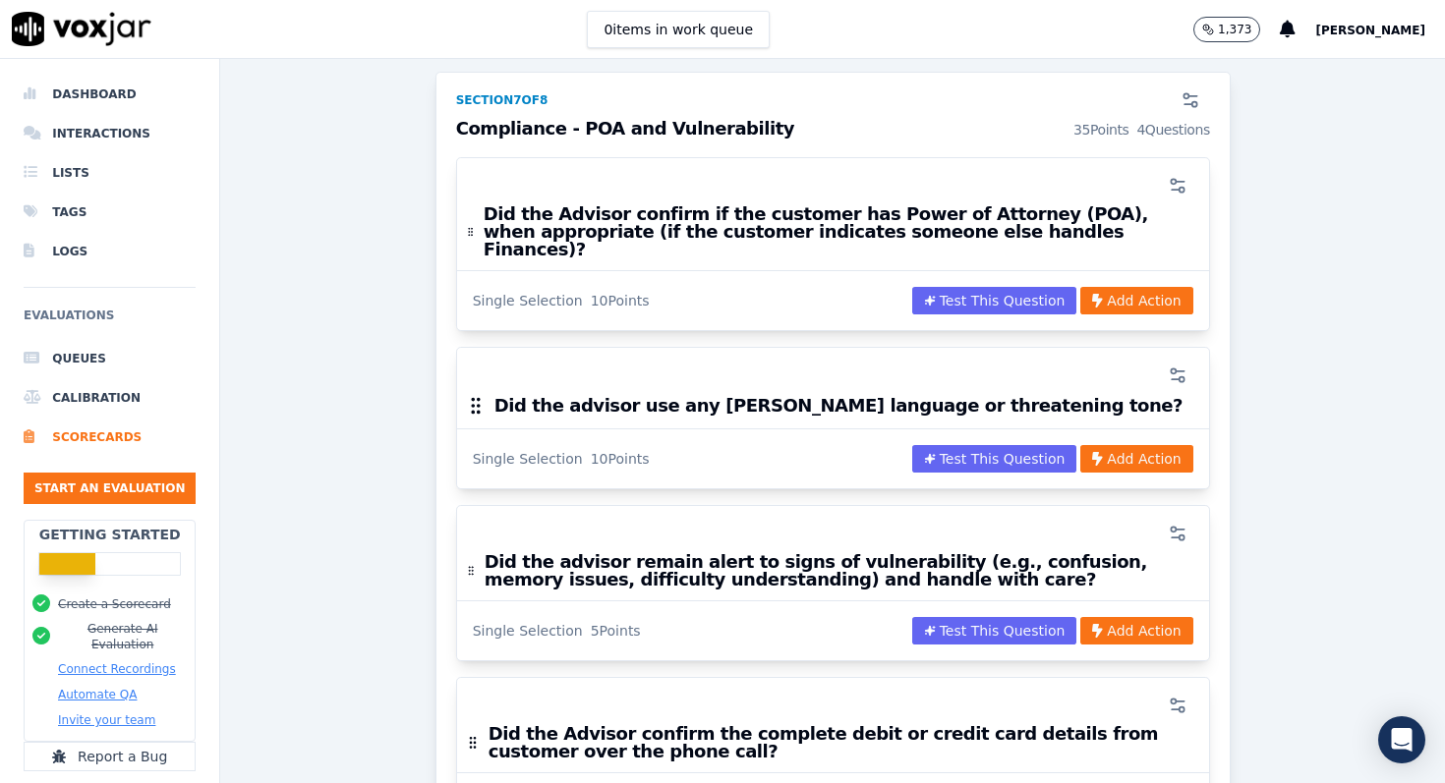
scroll to position [3323, 0]
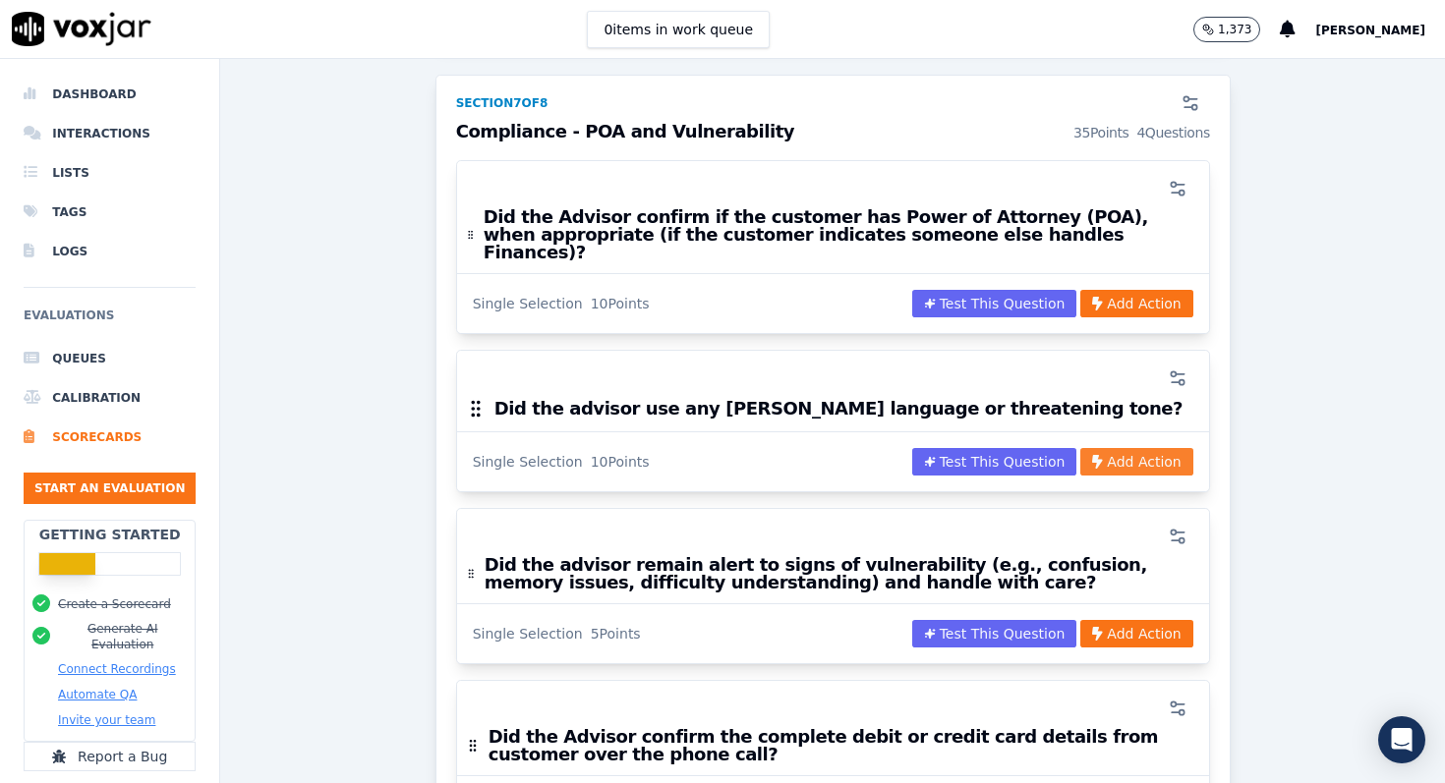
click at [1164, 448] on button "Add Action" at bounding box center [1136, 462] width 112 height 28
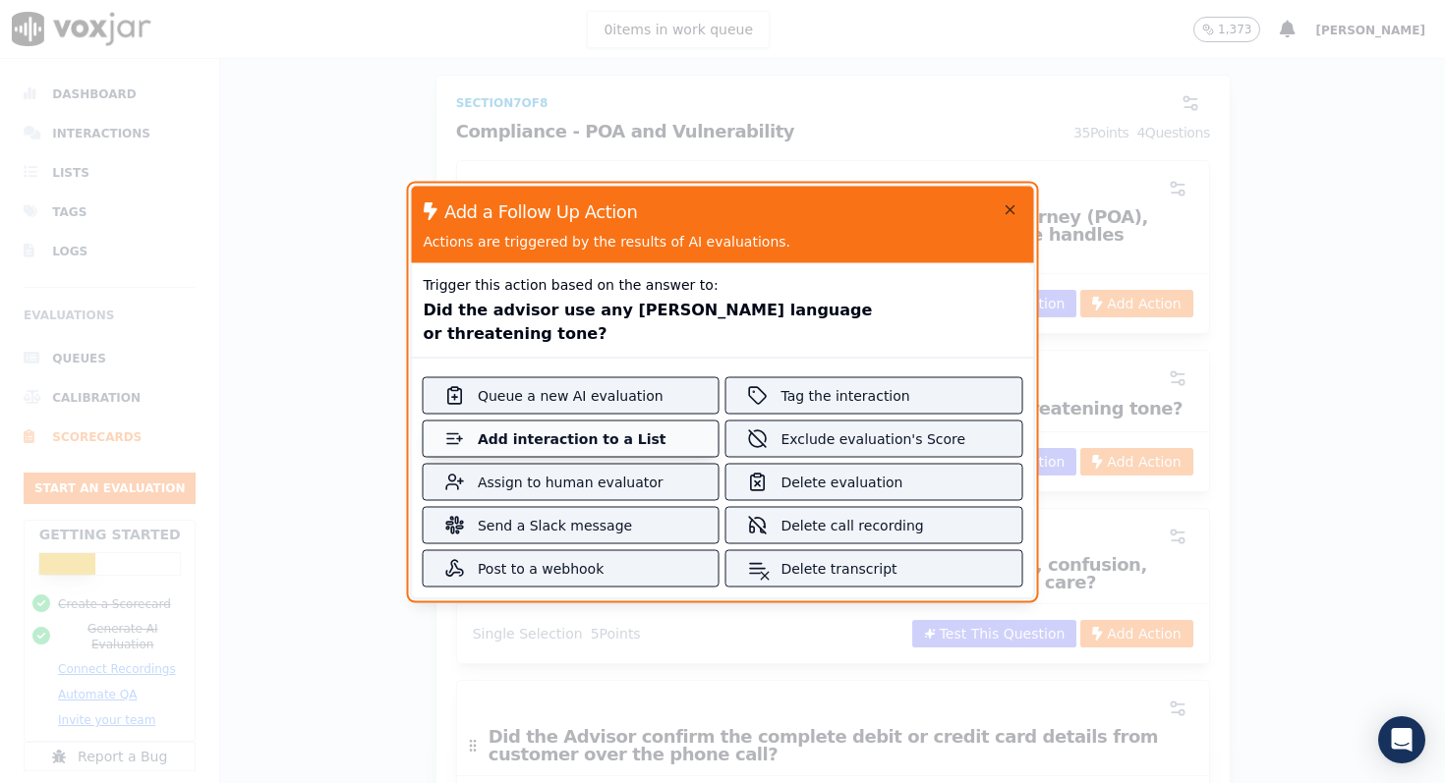
click at [608, 429] on div "Add interaction to a List" at bounding box center [571, 439] width 187 height 20
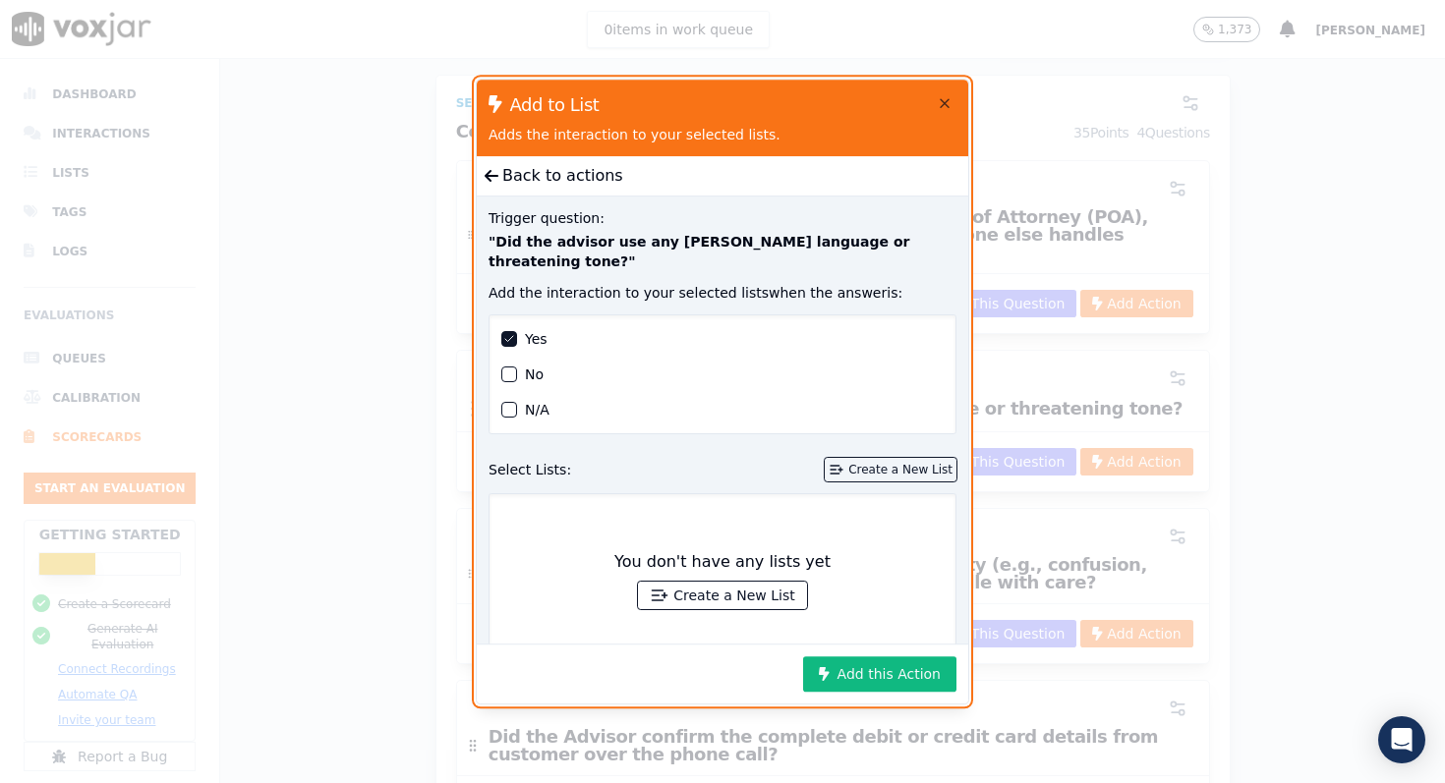
click at [884, 462] on div "Create a New List" at bounding box center [900, 470] width 104 height 16
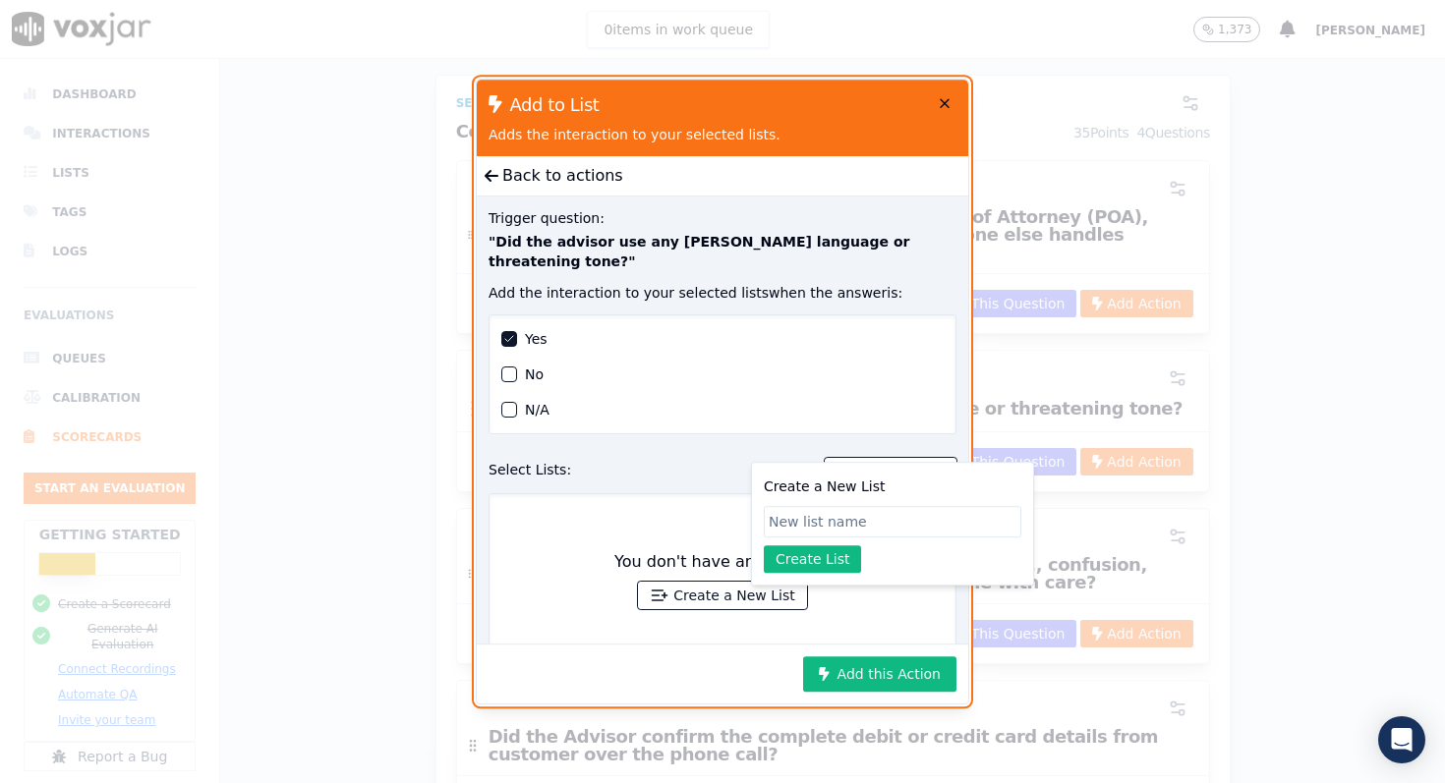
click at [943, 104] on icon "button" at bounding box center [945, 103] width 8 height 8
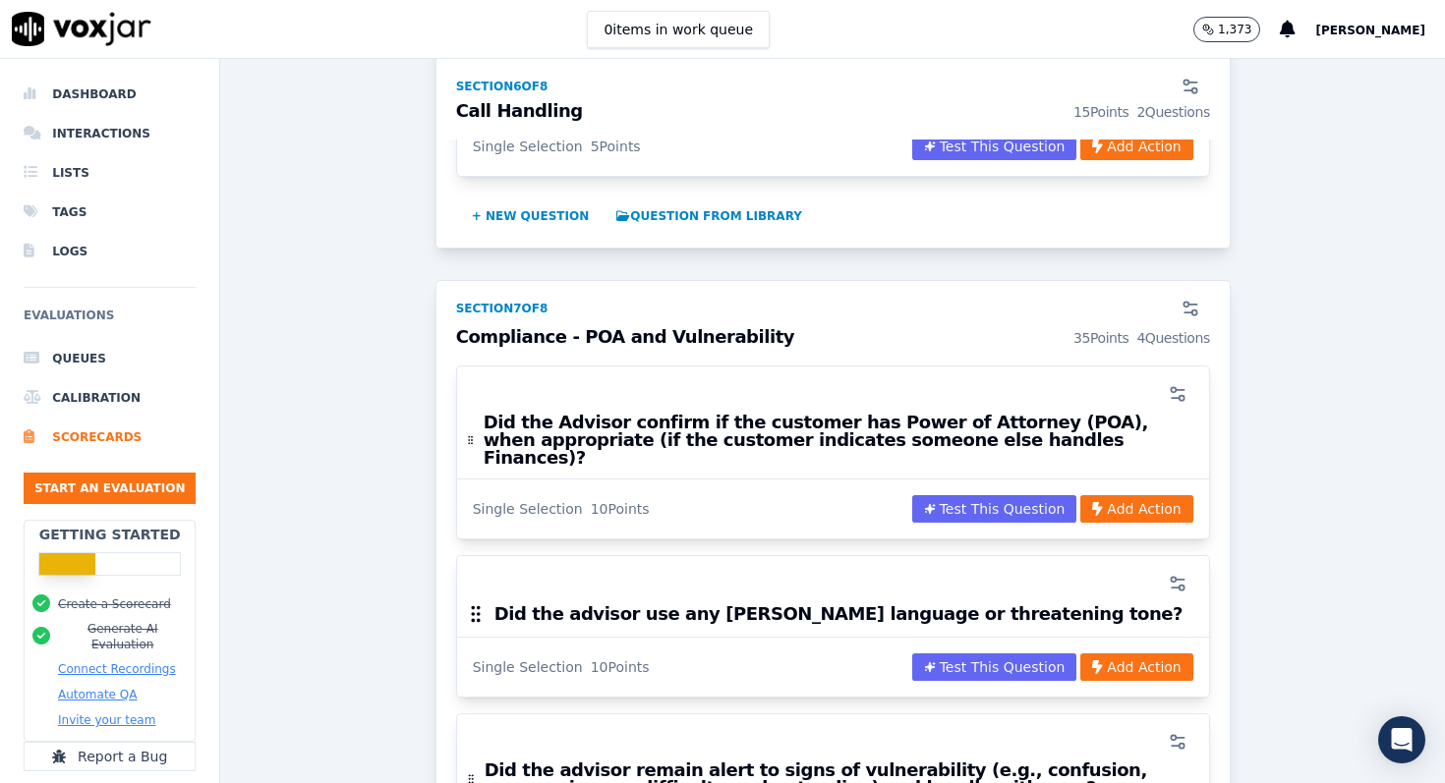
scroll to position [3117, 0]
click at [1147, 655] on button "Add Action" at bounding box center [1136, 669] width 112 height 28
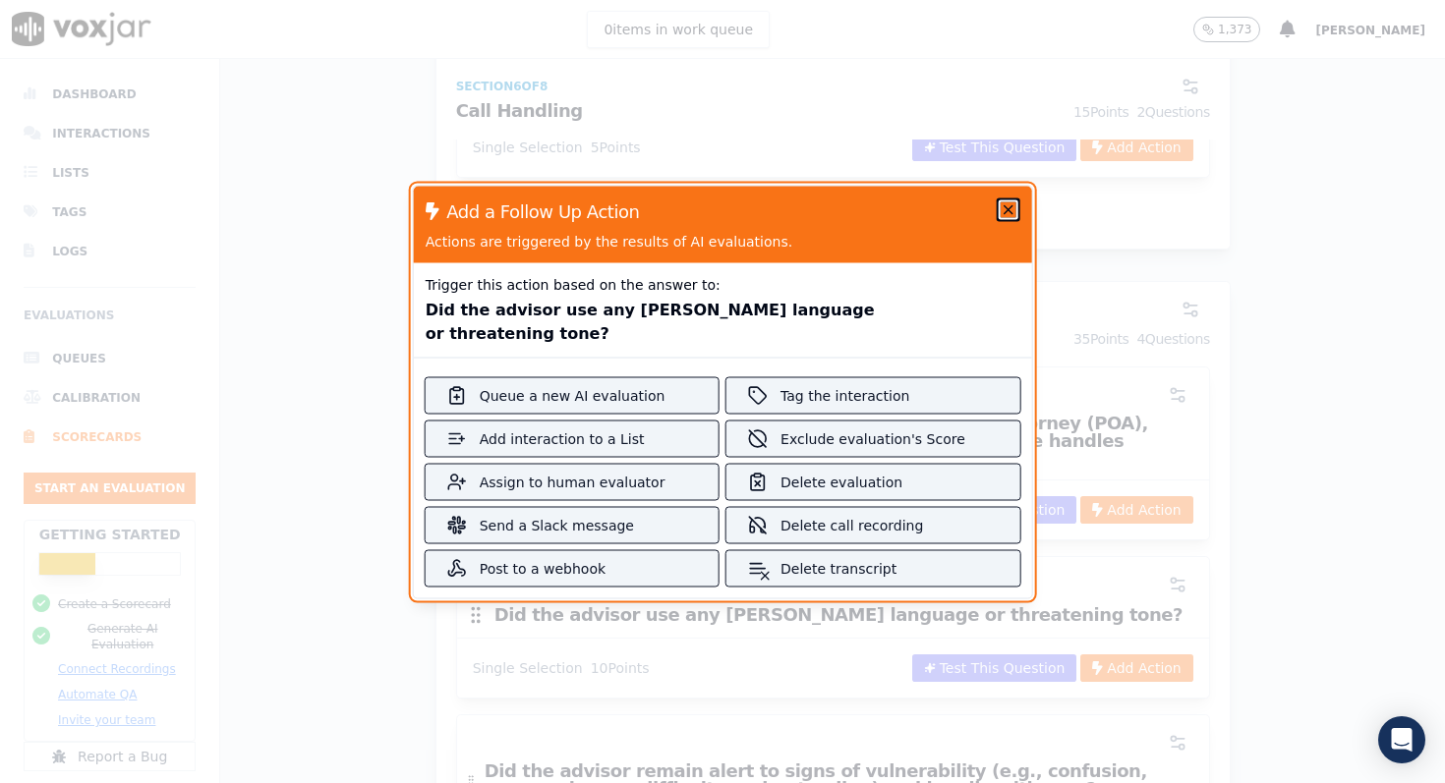
click at [1003, 213] on icon "button" at bounding box center [1007, 209] width 8 height 8
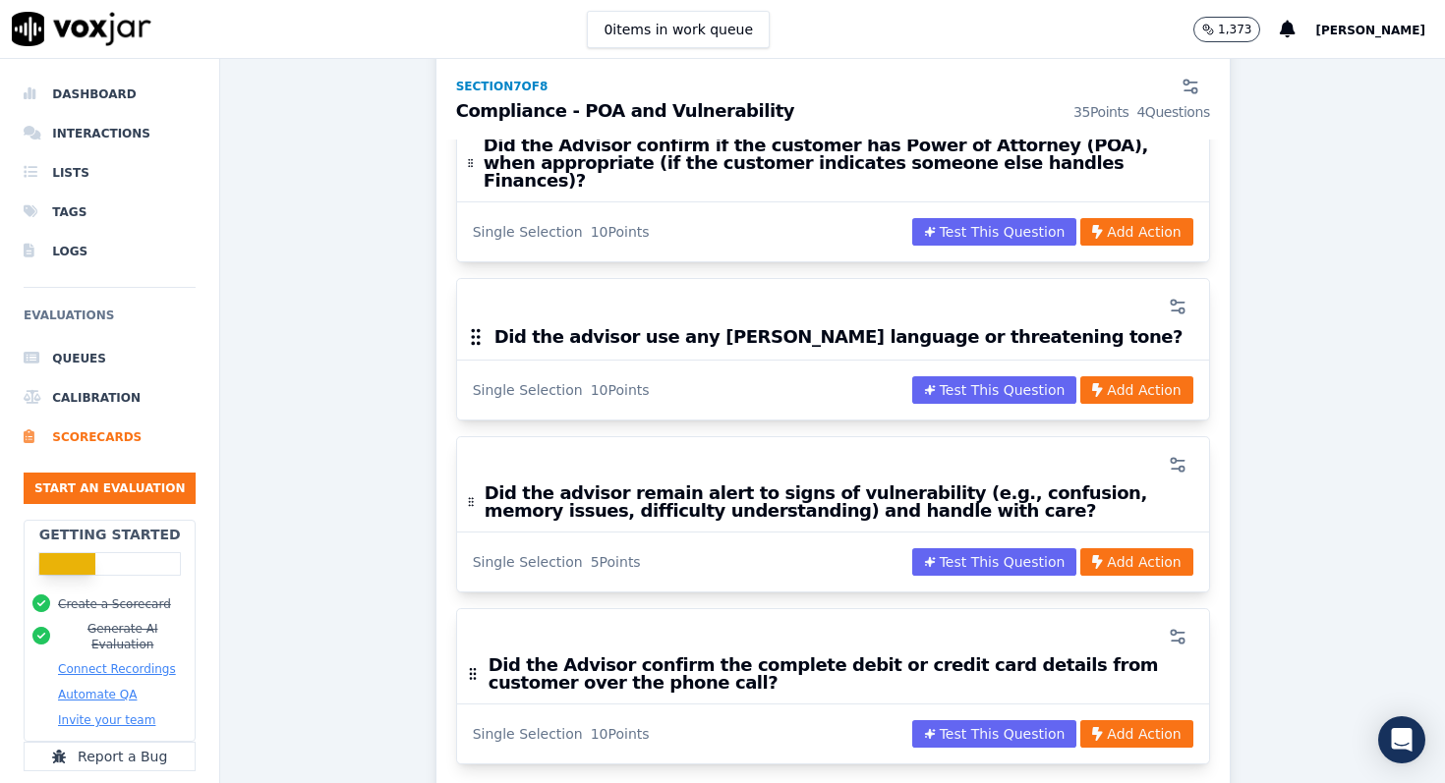
scroll to position [3364, 0]
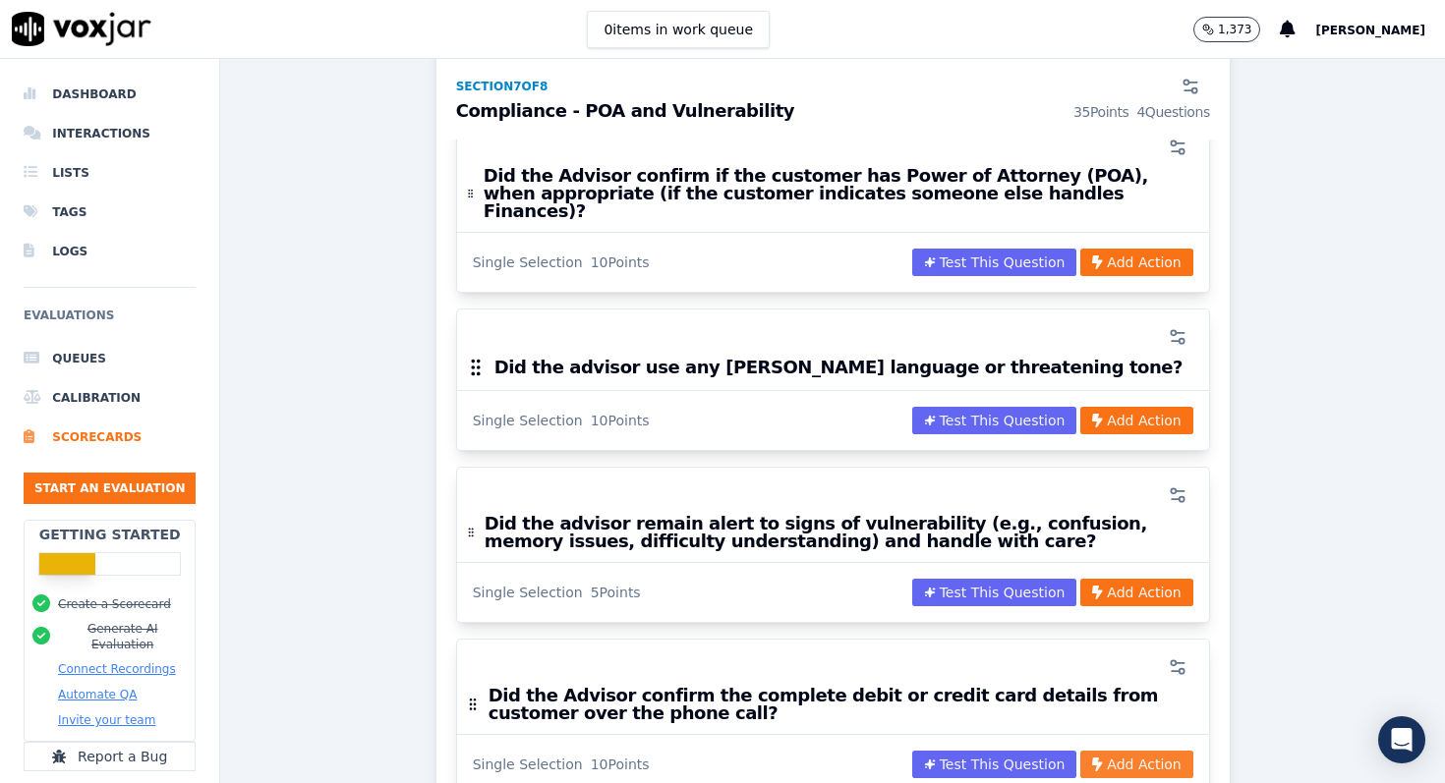
click at [1137, 751] on button "Add Action" at bounding box center [1136, 765] width 112 height 28
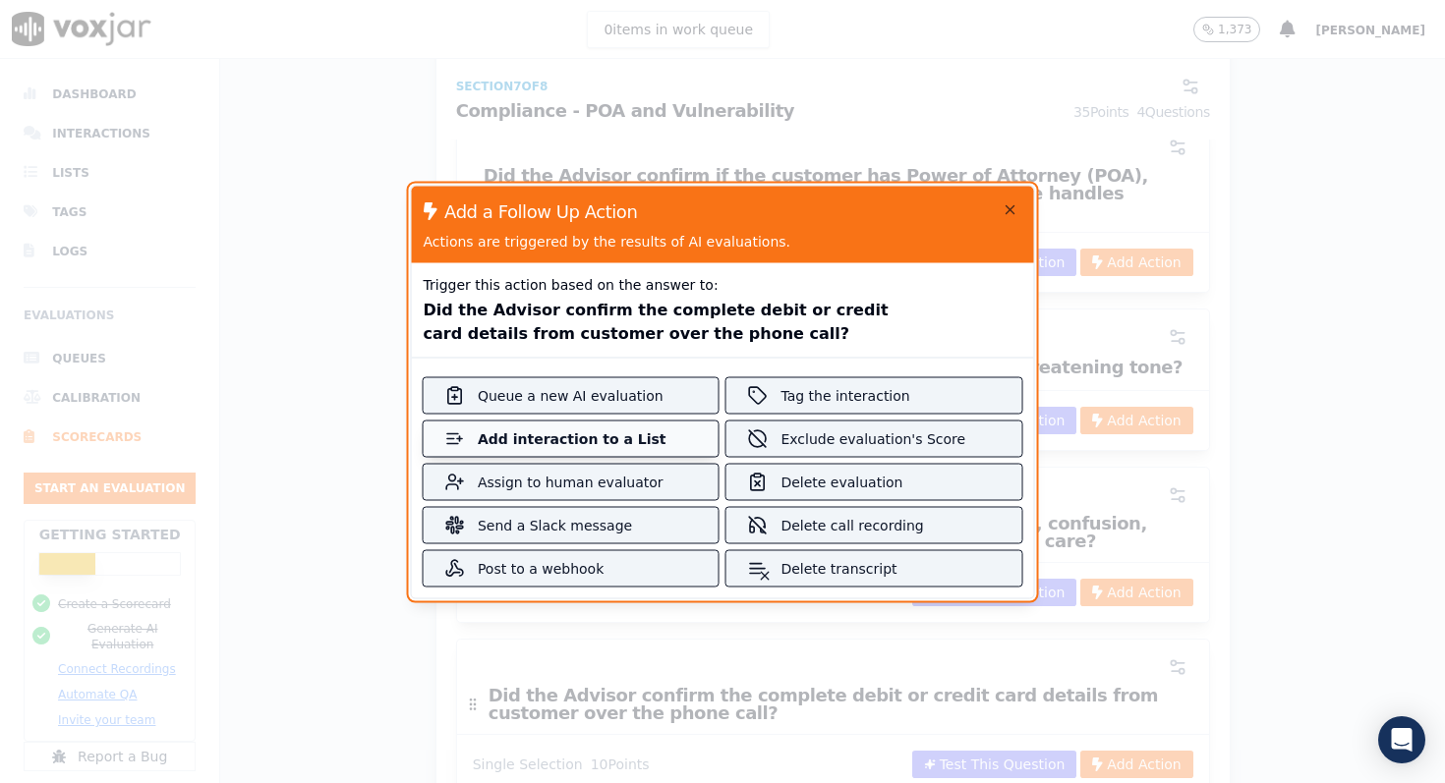
click at [665, 432] on button "Add interaction to a List" at bounding box center [571, 438] width 295 height 35
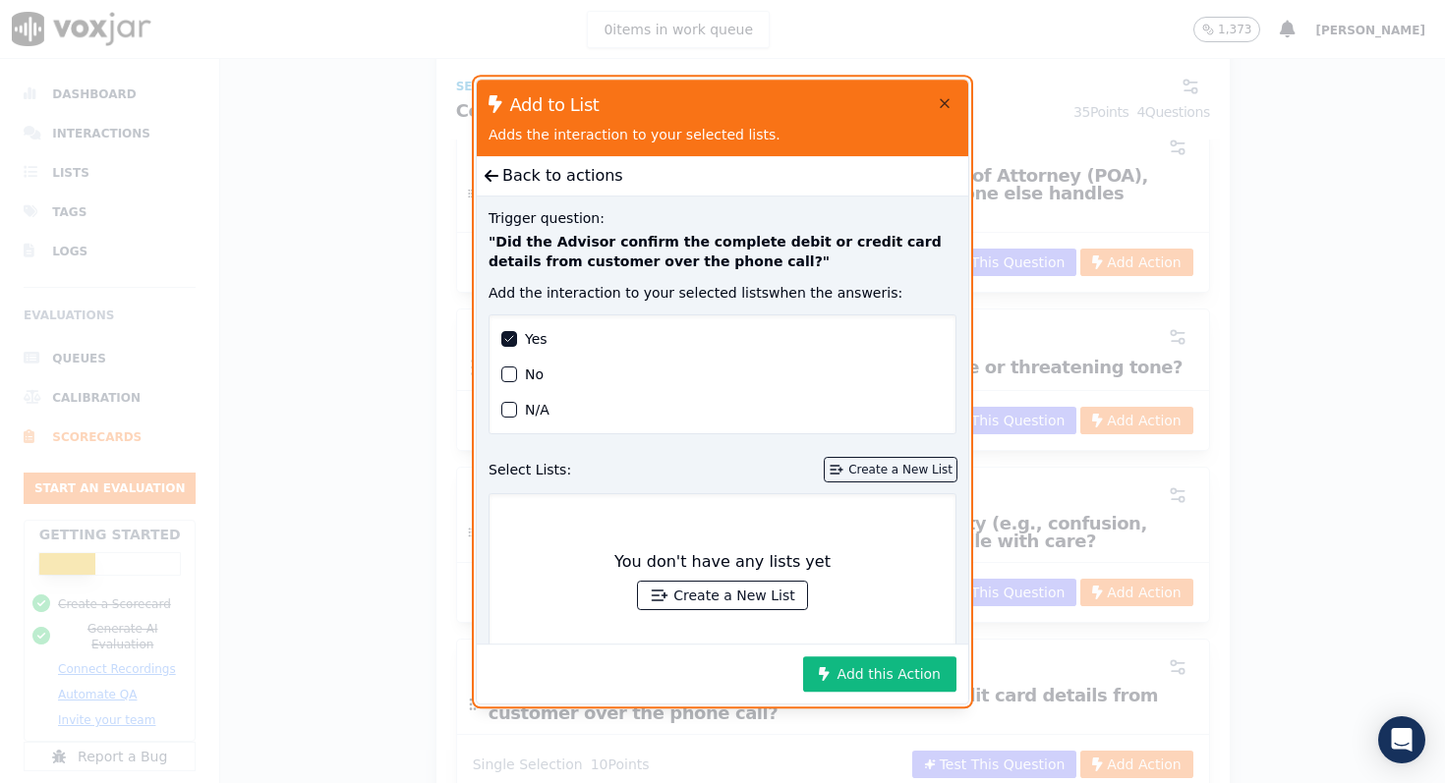
click at [914, 463] on div "Create a New List" at bounding box center [900, 470] width 104 height 16
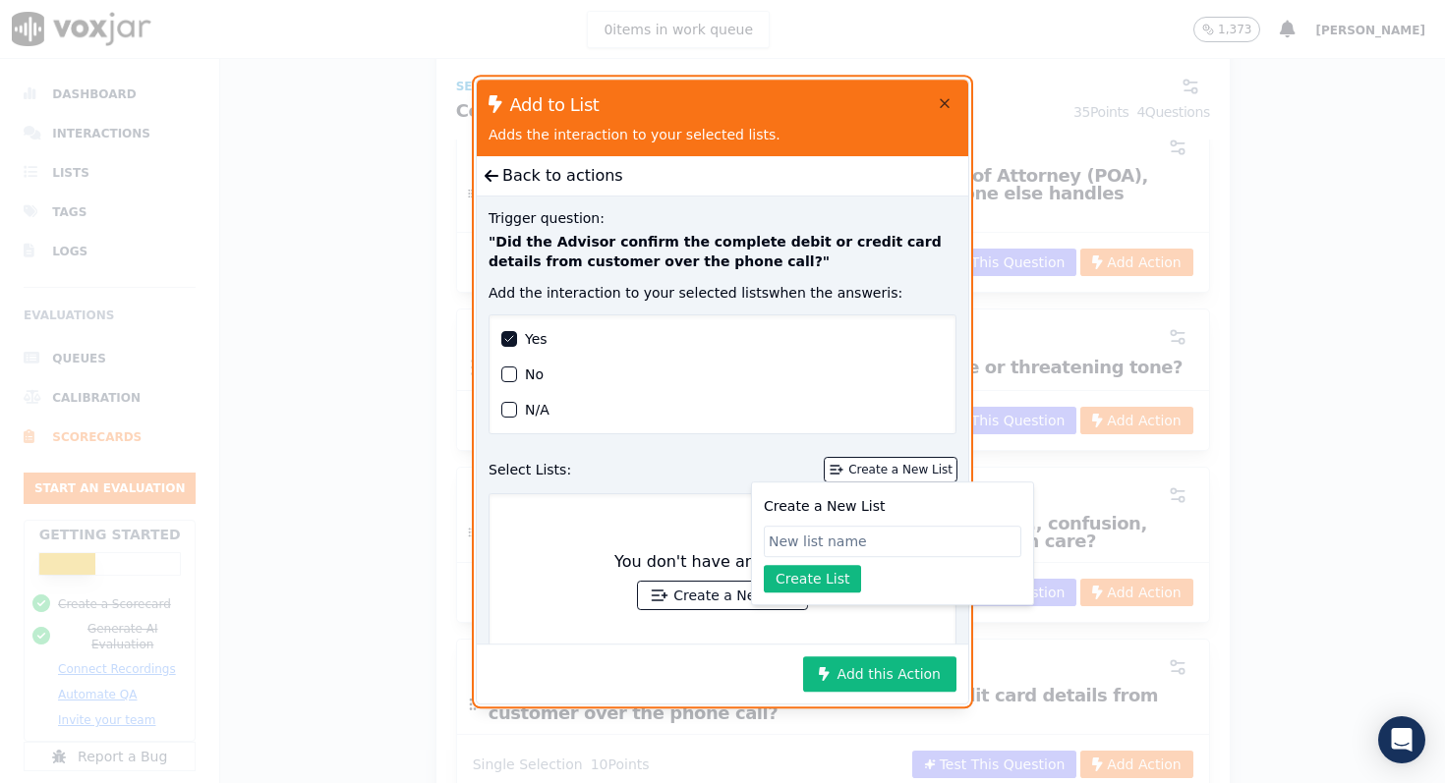
click at [519, 375] on div "No" at bounding box center [722, 368] width 442 height 35
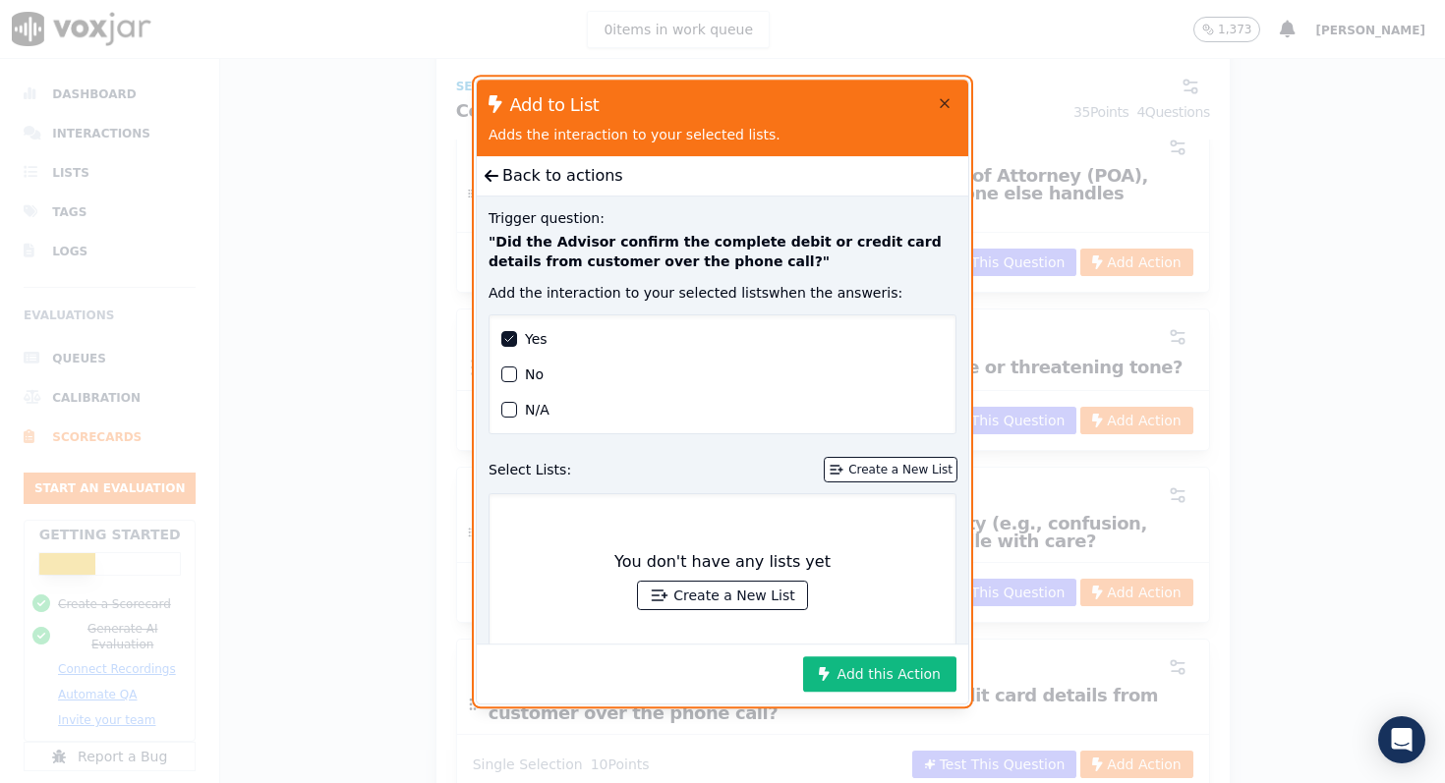
click at [508, 372] on div "button" at bounding box center [509, 375] width 14 height 14
click at [511, 340] on div "button" at bounding box center [509, 339] width 14 height 14
click at [491, 177] on icon at bounding box center [492, 176] width 14 height 16
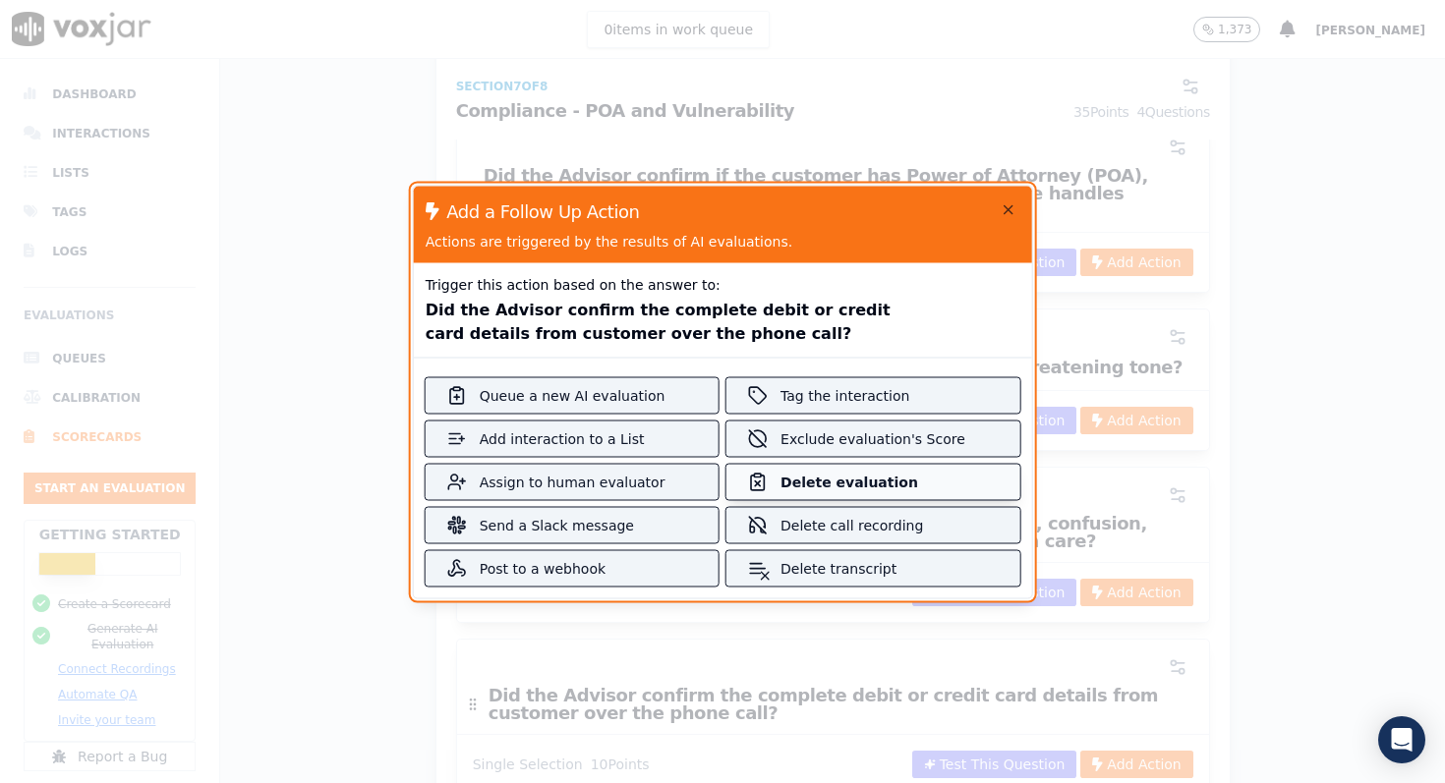
click at [831, 483] on div "Delete evaluation" at bounding box center [872, 482] width 185 height 20
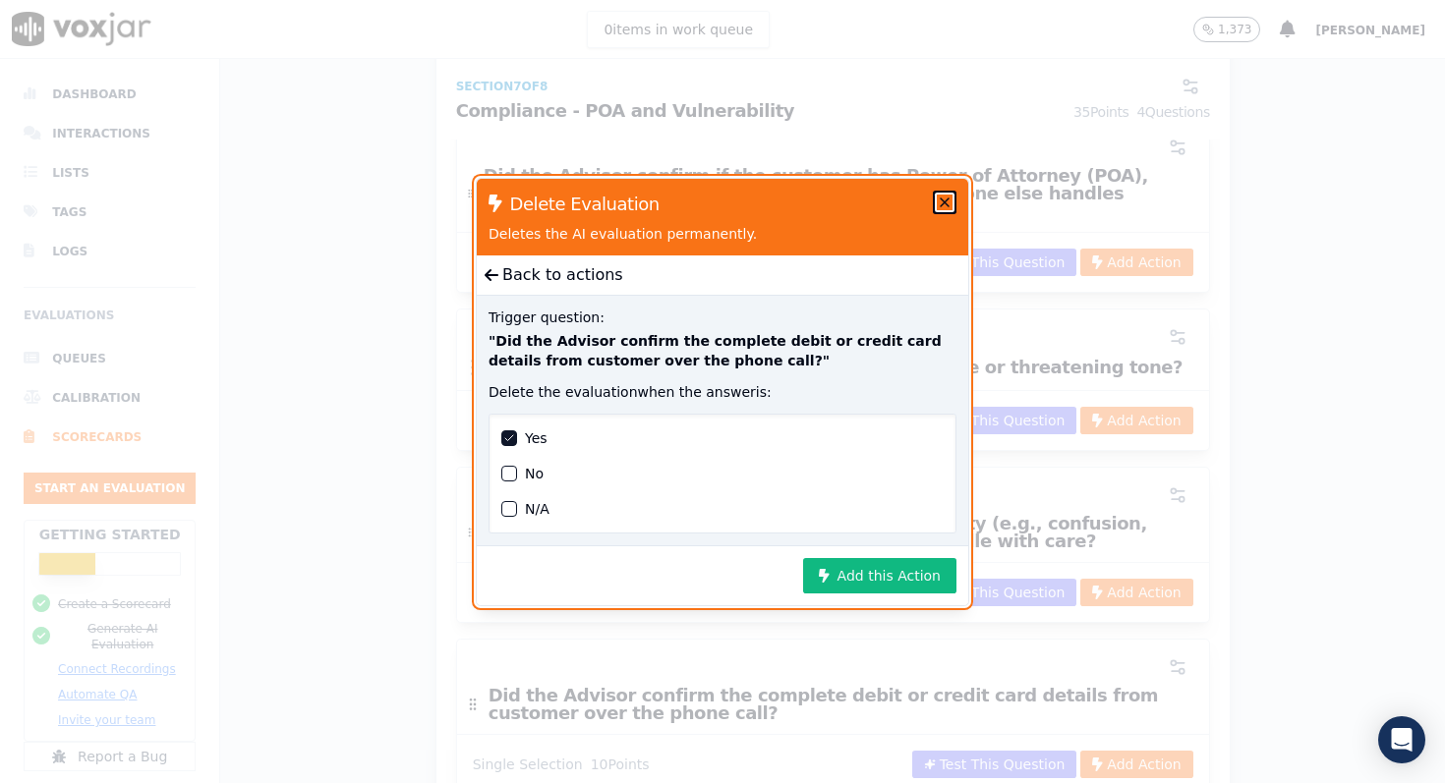
click at [943, 203] on icon "button" at bounding box center [945, 203] width 8 height 8
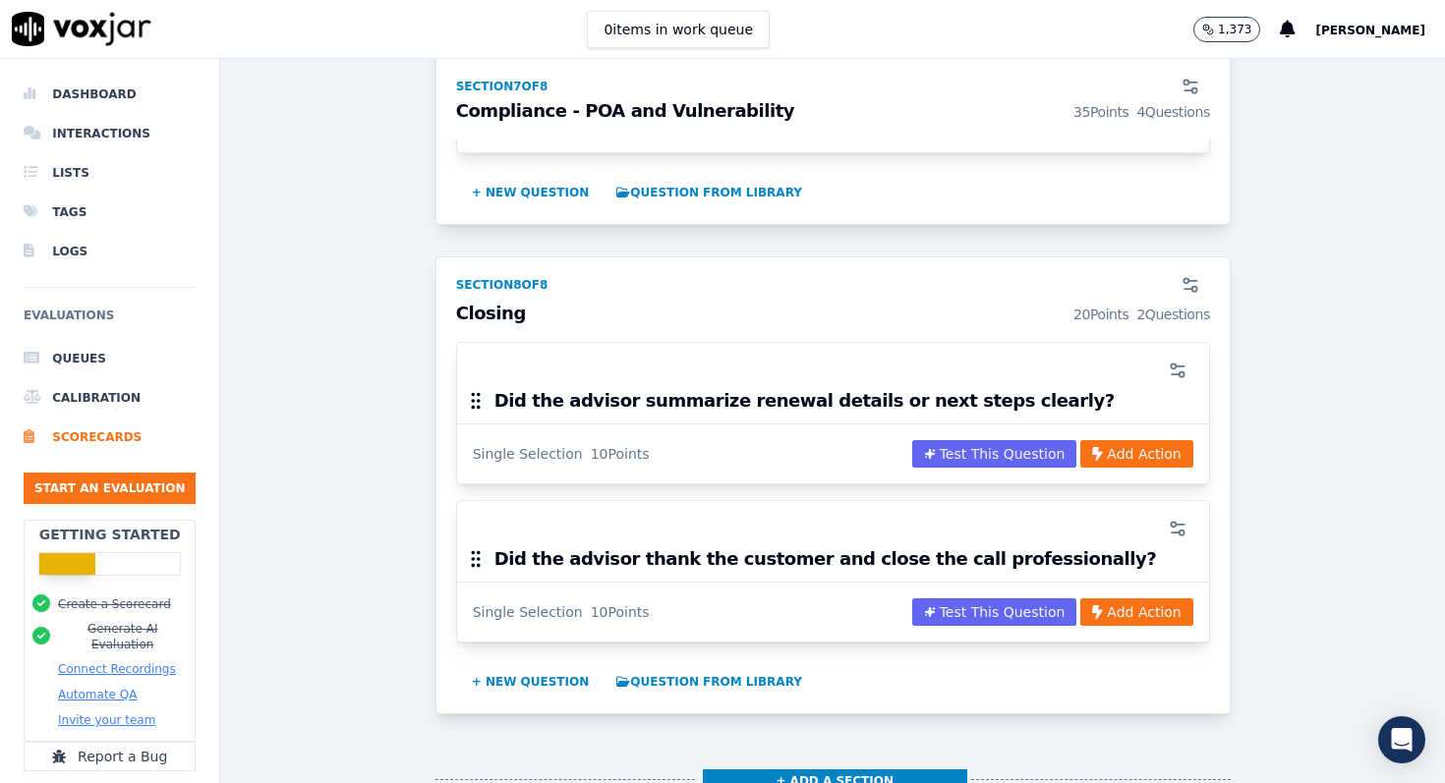
scroll to position [4129, 0]
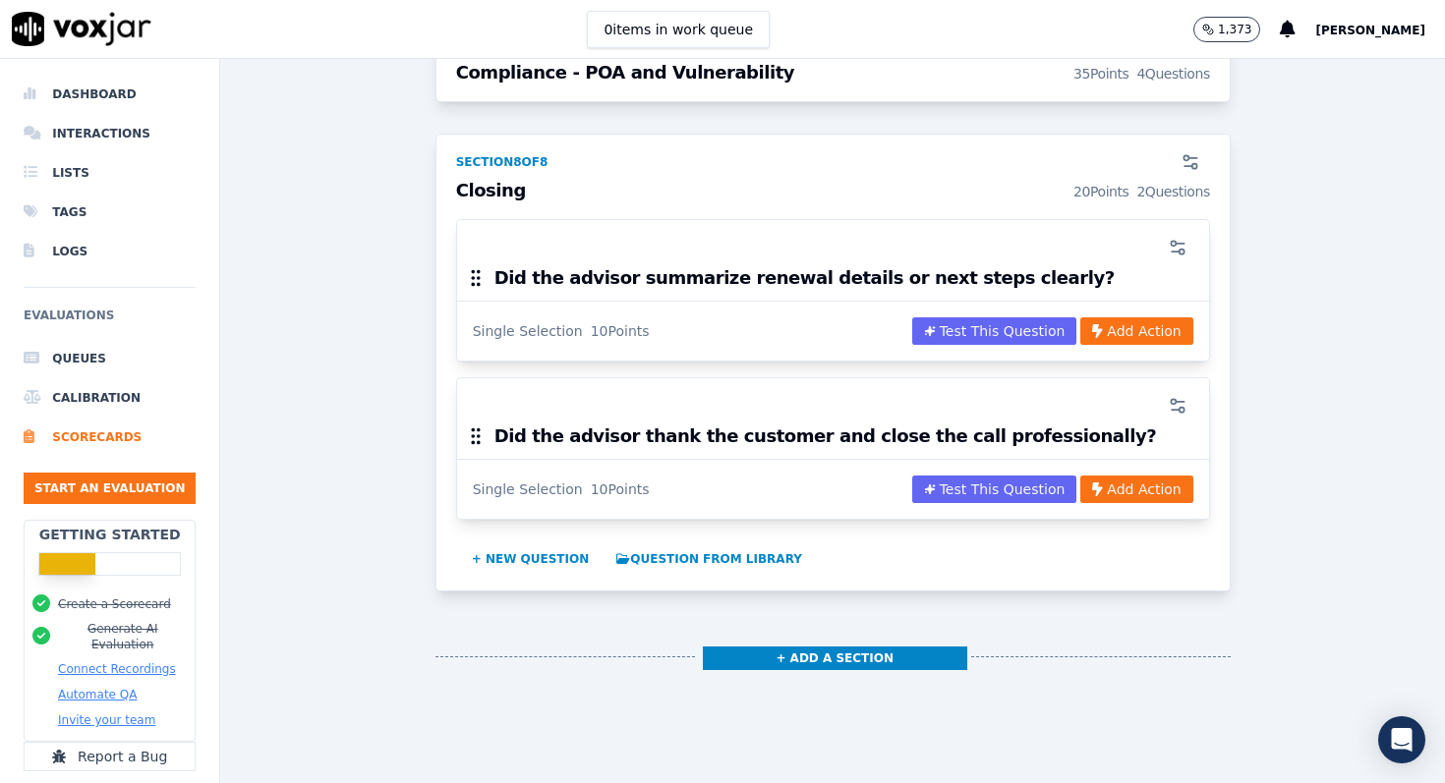
click at [92, 90] on li "Dashboard" at bounding box center [110, 94] width 172 height 39
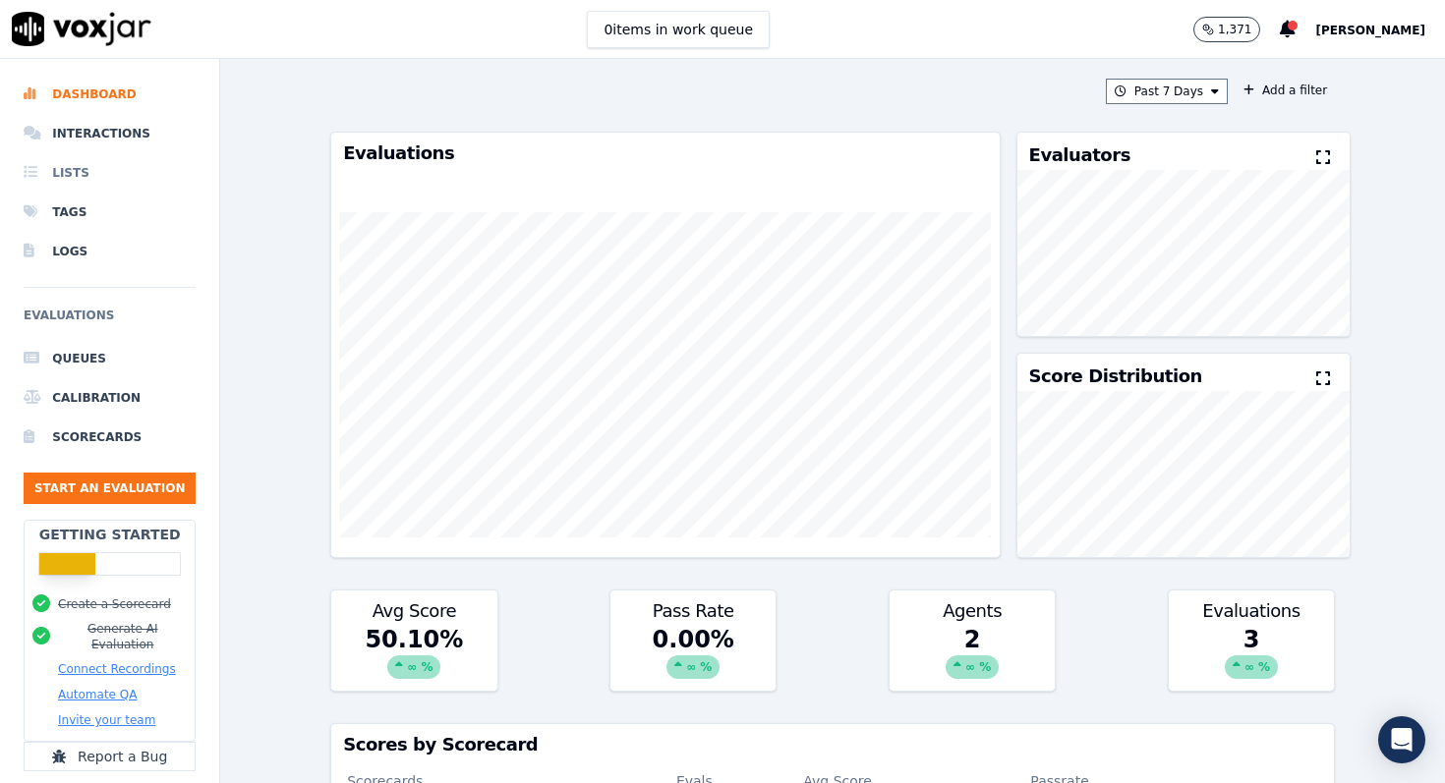
click at [74, 175] on li "Lists" at bounding box center [110, 172] width 172 height 39
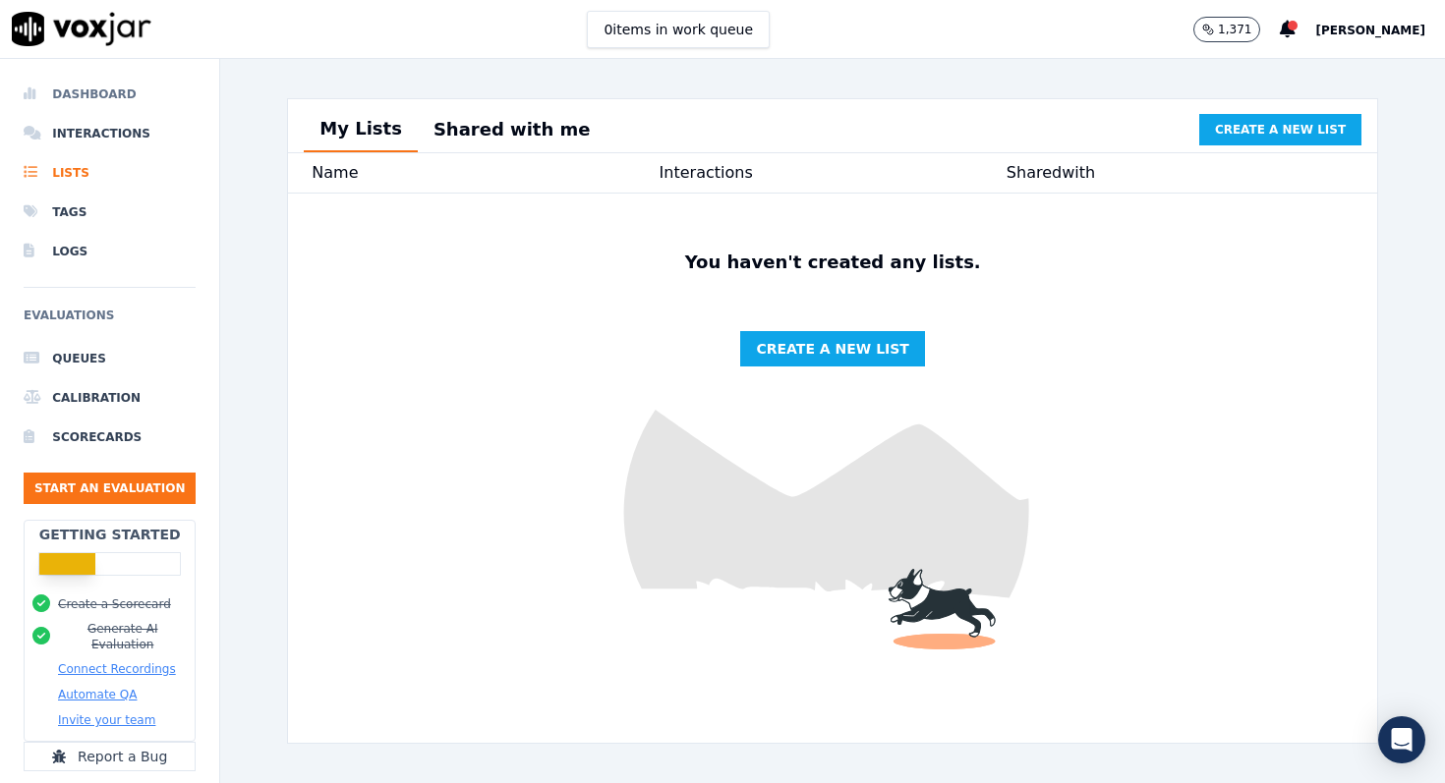
click at [100, 95] on li "Dashboard" at bounding box center [110, 94] width 172 height 39
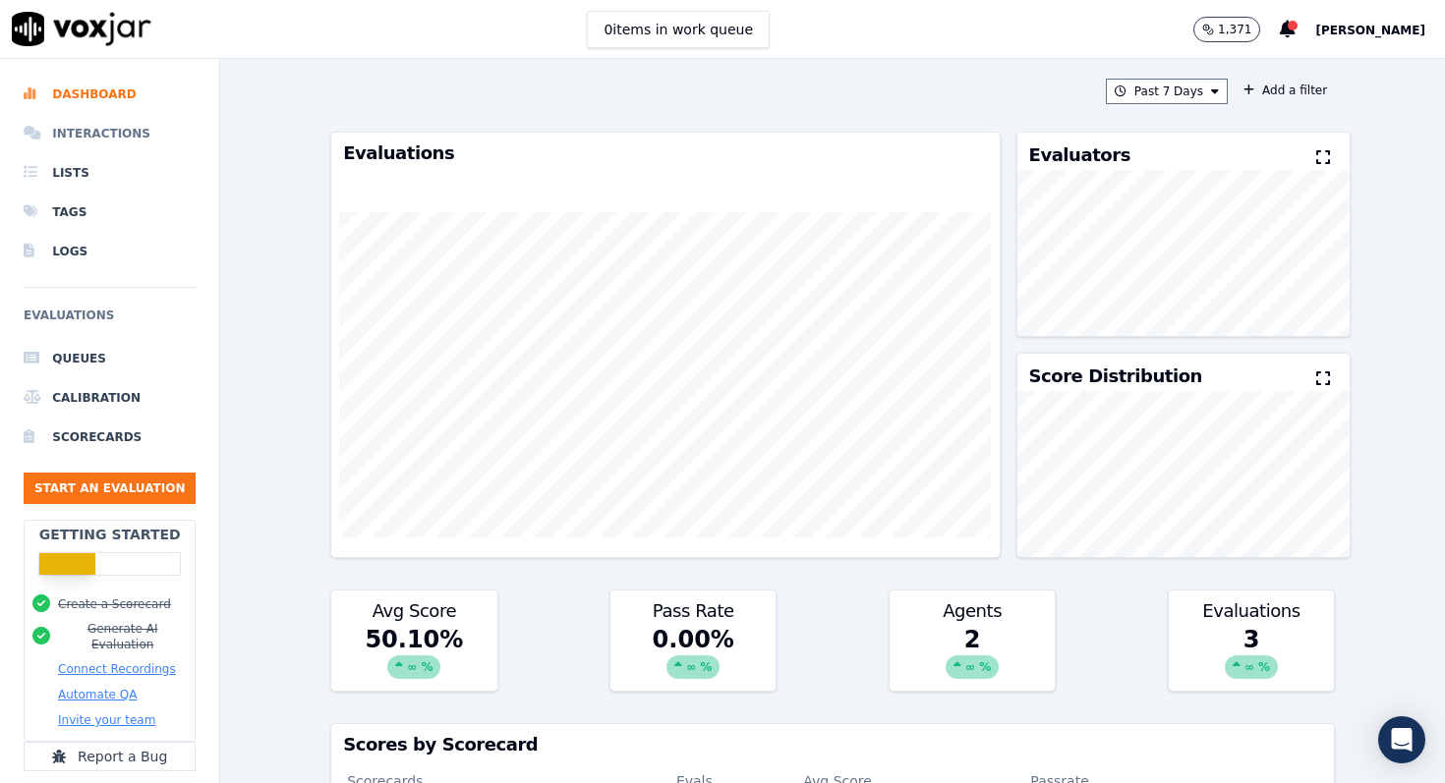
click at [115, 142] on li "Interactions" at bounding box center [110, 133] width 172 height 39
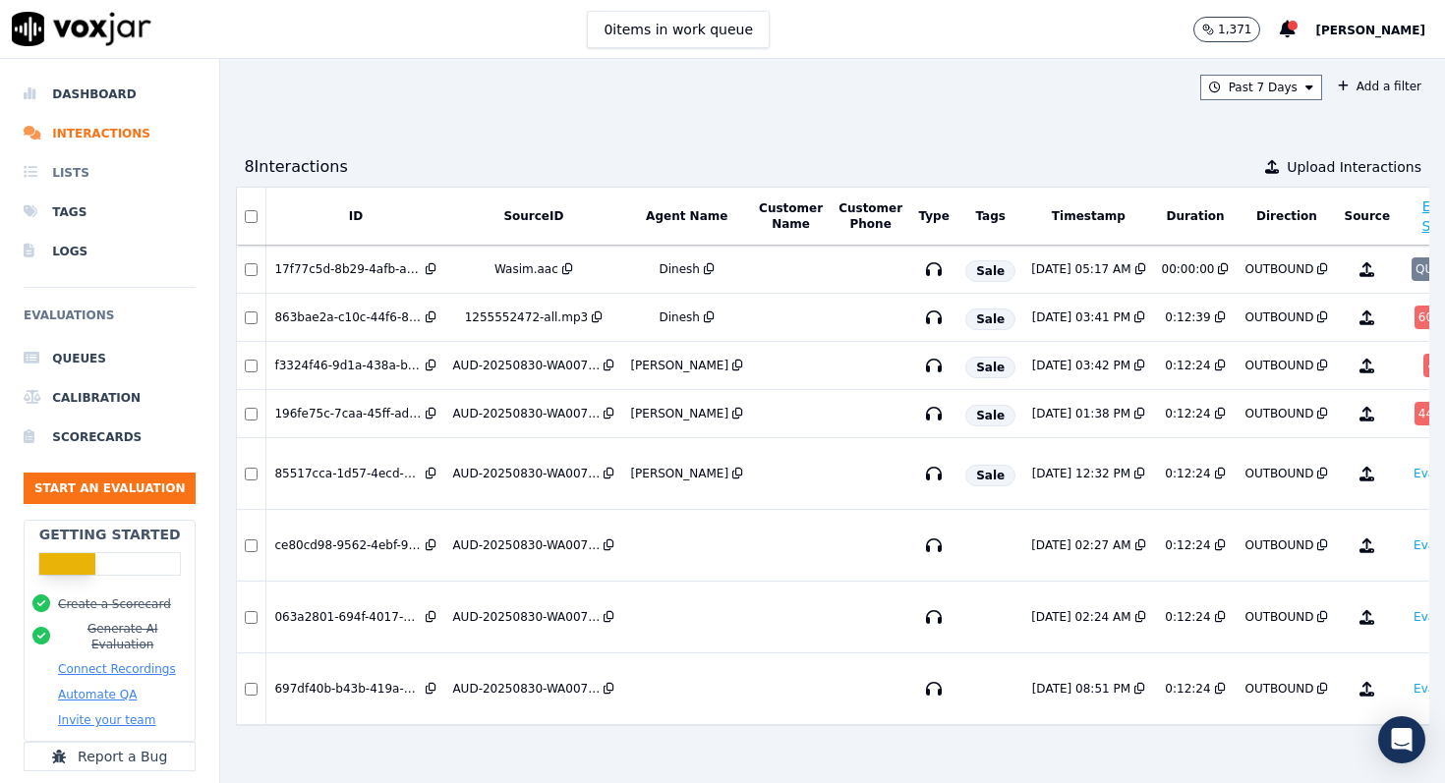
click at [88, 173] on li "Lists" at bounding box center [110, 172] width 172 height 39
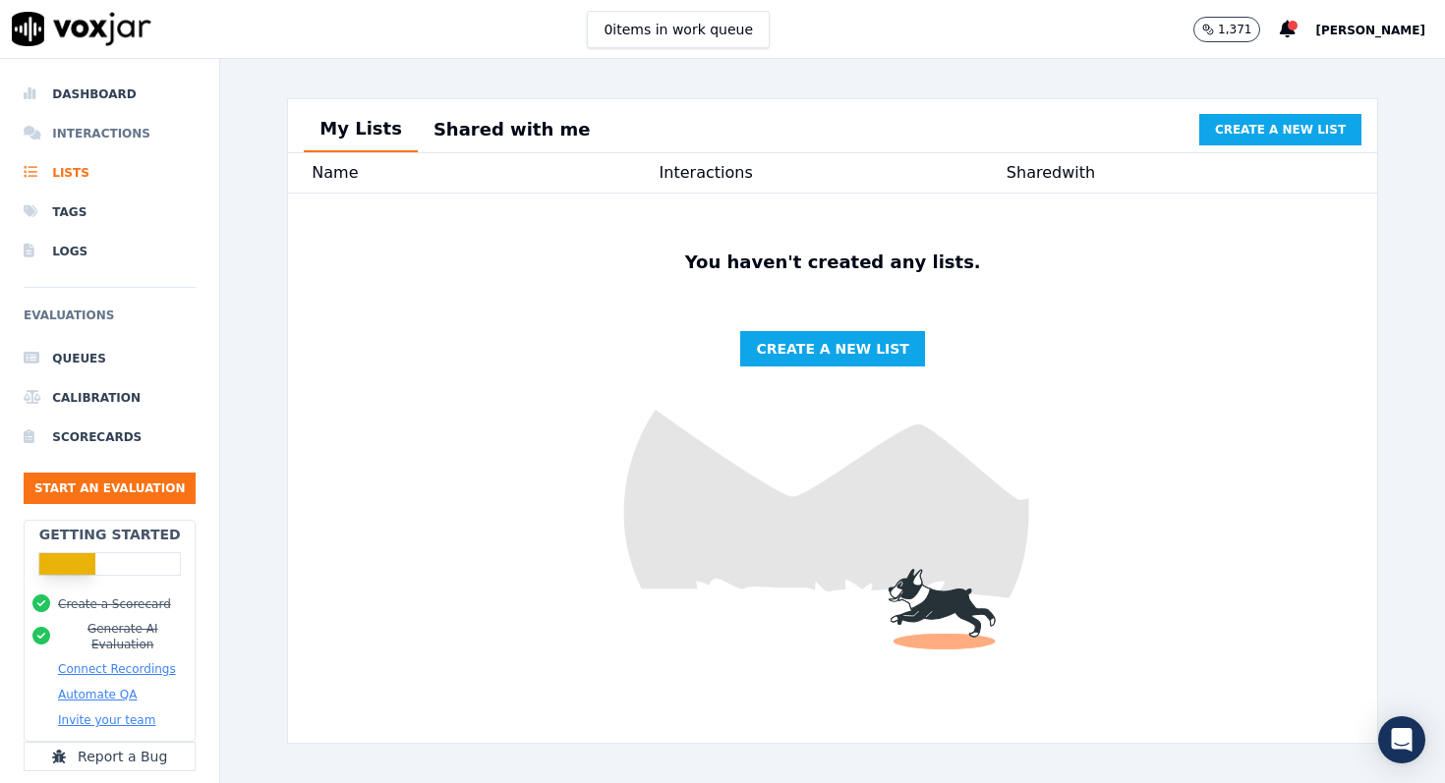
click at [100, 128] on li "Interactions" at bounding box center [110, 133] width 172 height 39
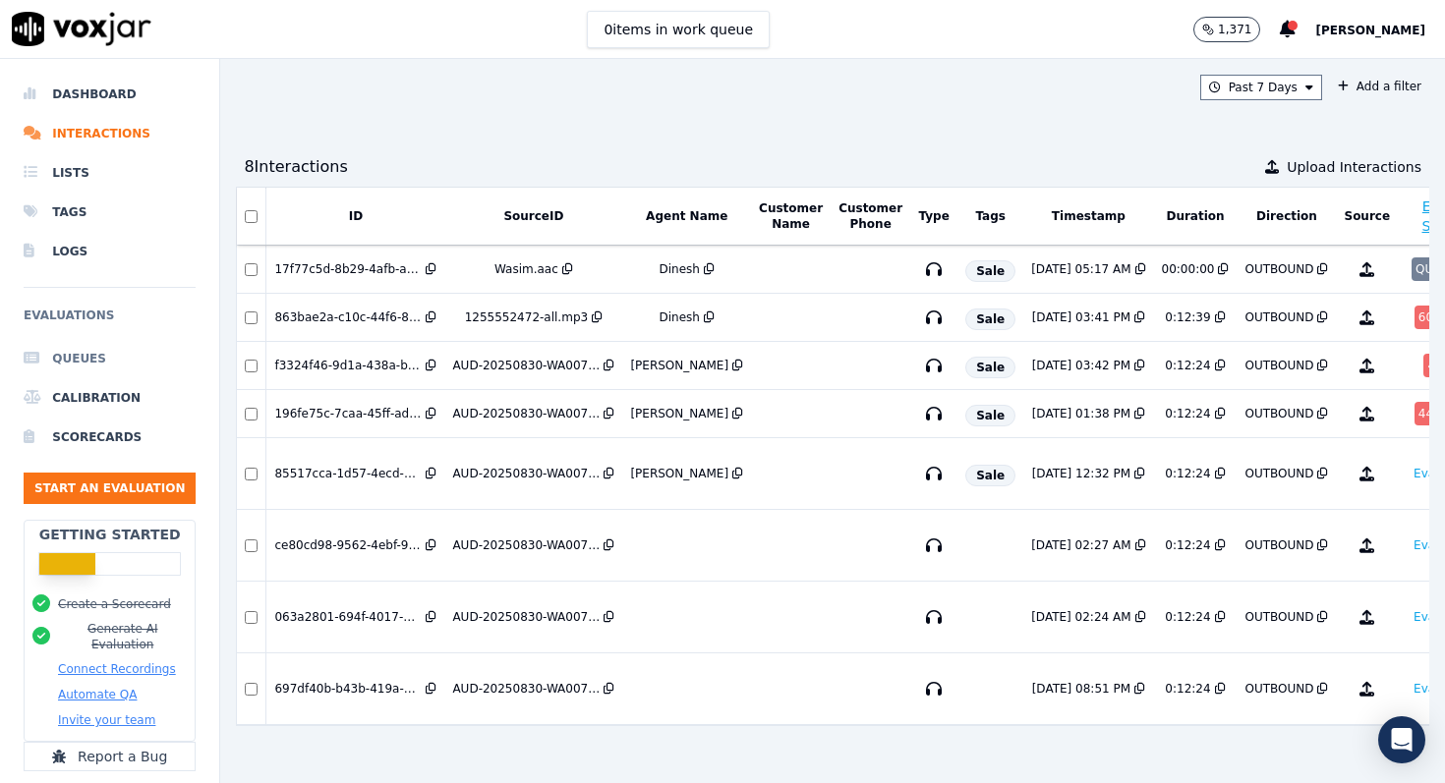
click at [77, 359] on li "Queues" at bounding box center [110, 358] width 172 height 39
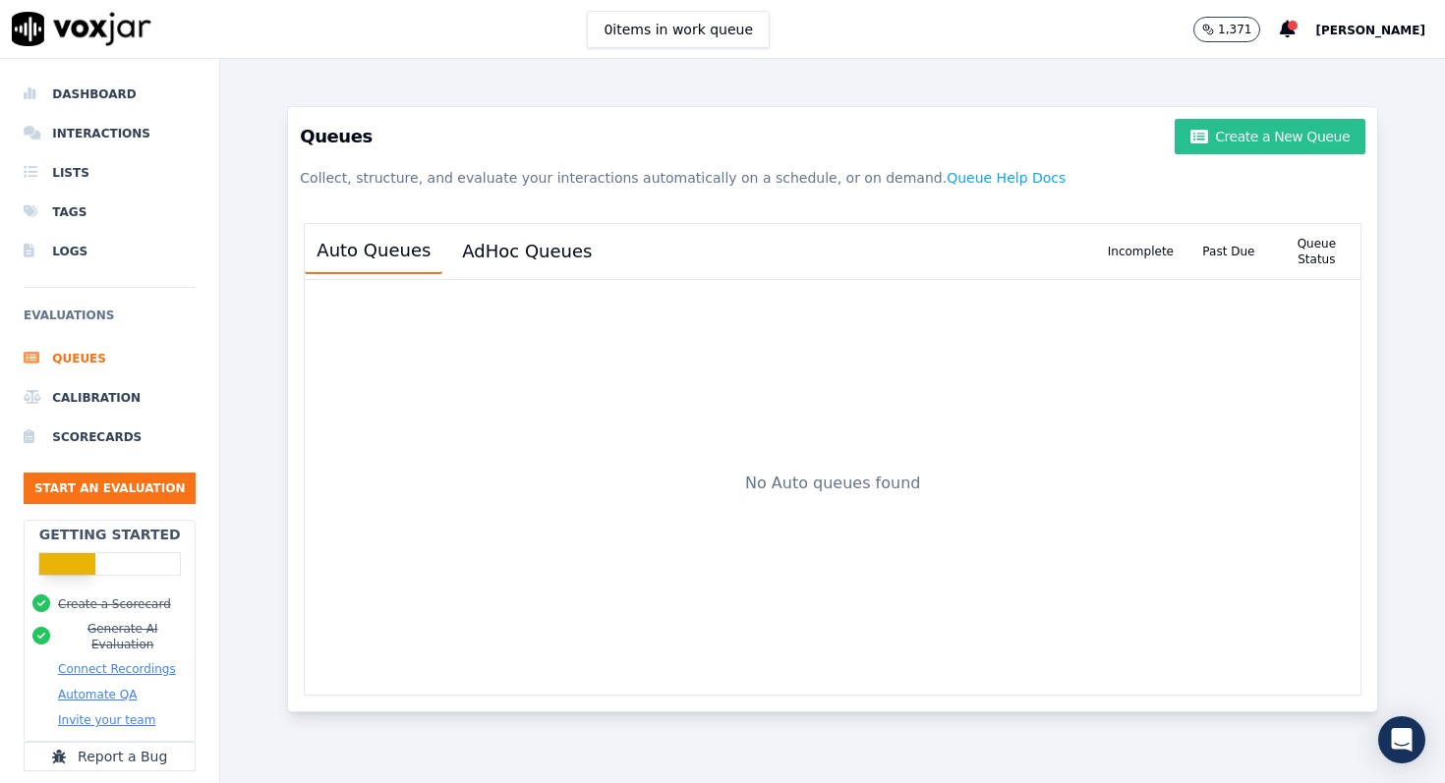
click at [1252, 140] on button "Create a New Queue" at bounding box center [1269, 136] width 191 height 35
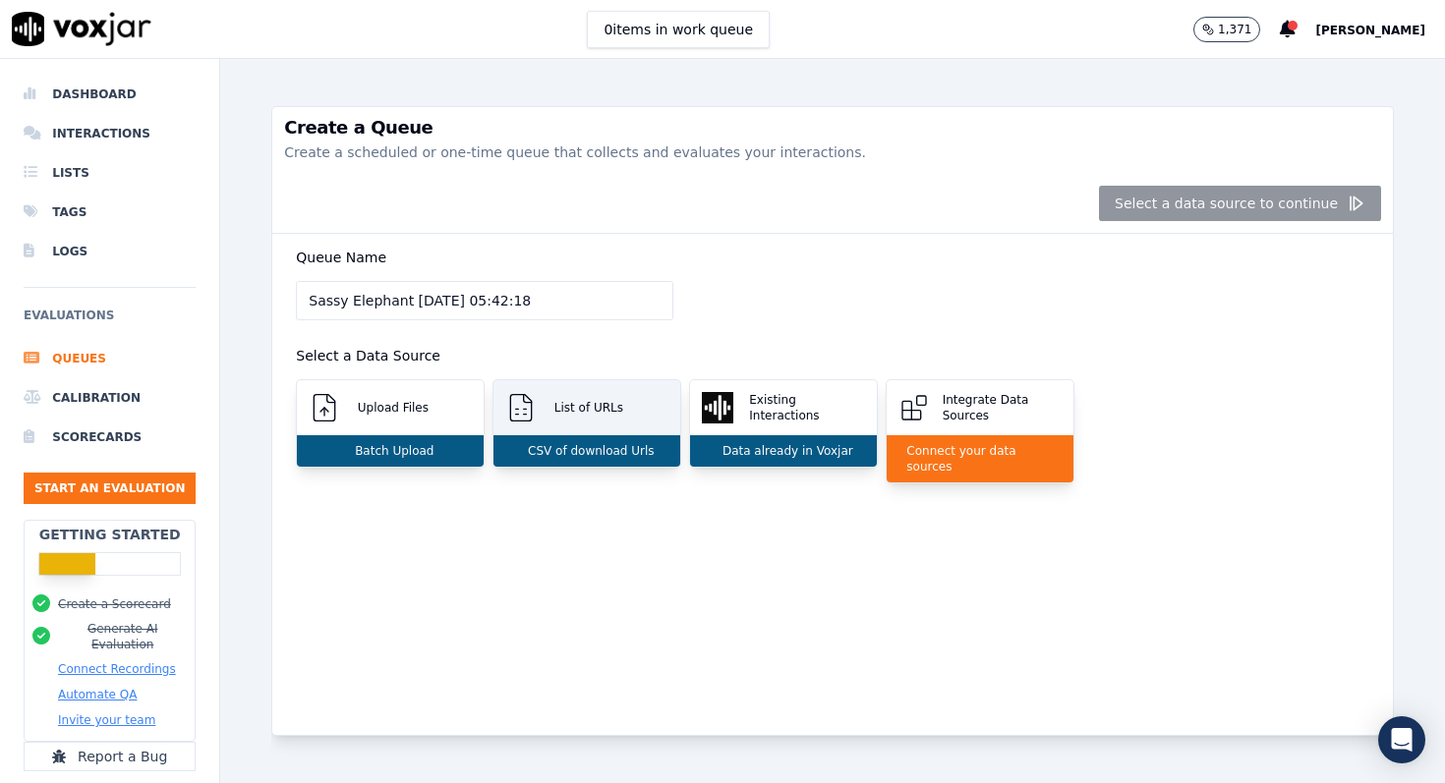
click at [594, 412] on p "List of URLs" at bounding box center [584, 408] width 77 height 16
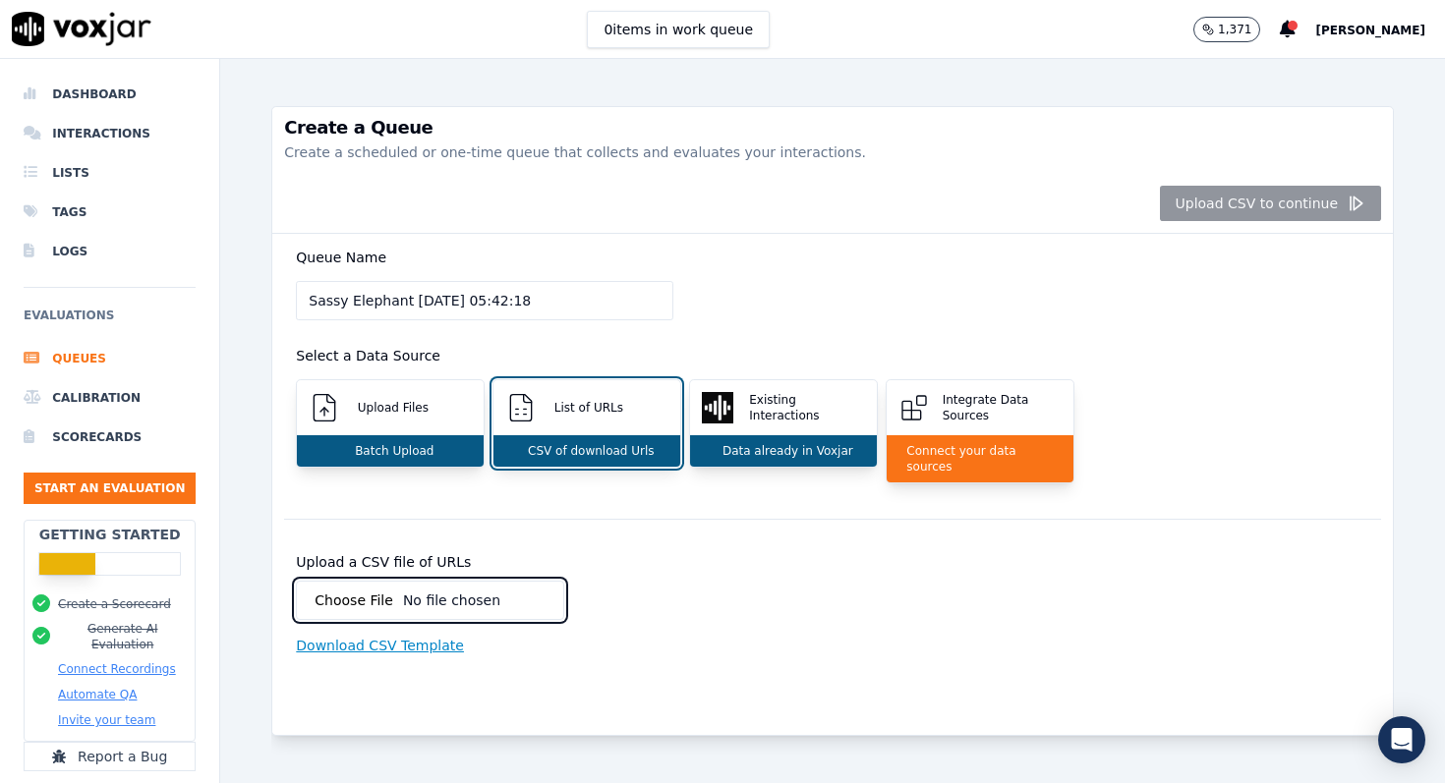
click at [494, 581] on input "Upload a CSV file of URLs" at bounding box center [430, 600] width 268 height 39
click at [430, 636] on p "Download CSV Template" at bounding box center [380, 646] width 168 height 20
click at [404, 594] on input "Upload a CSV file of URLs" at bounding box center [430, 600] width 268 height 39
click at [504, 581] on input "Upload a CSV file of URLs" at bounding box center [430, 600] width 268 height 39
type input "C:\fakepath\voxjar_url_template.csv"
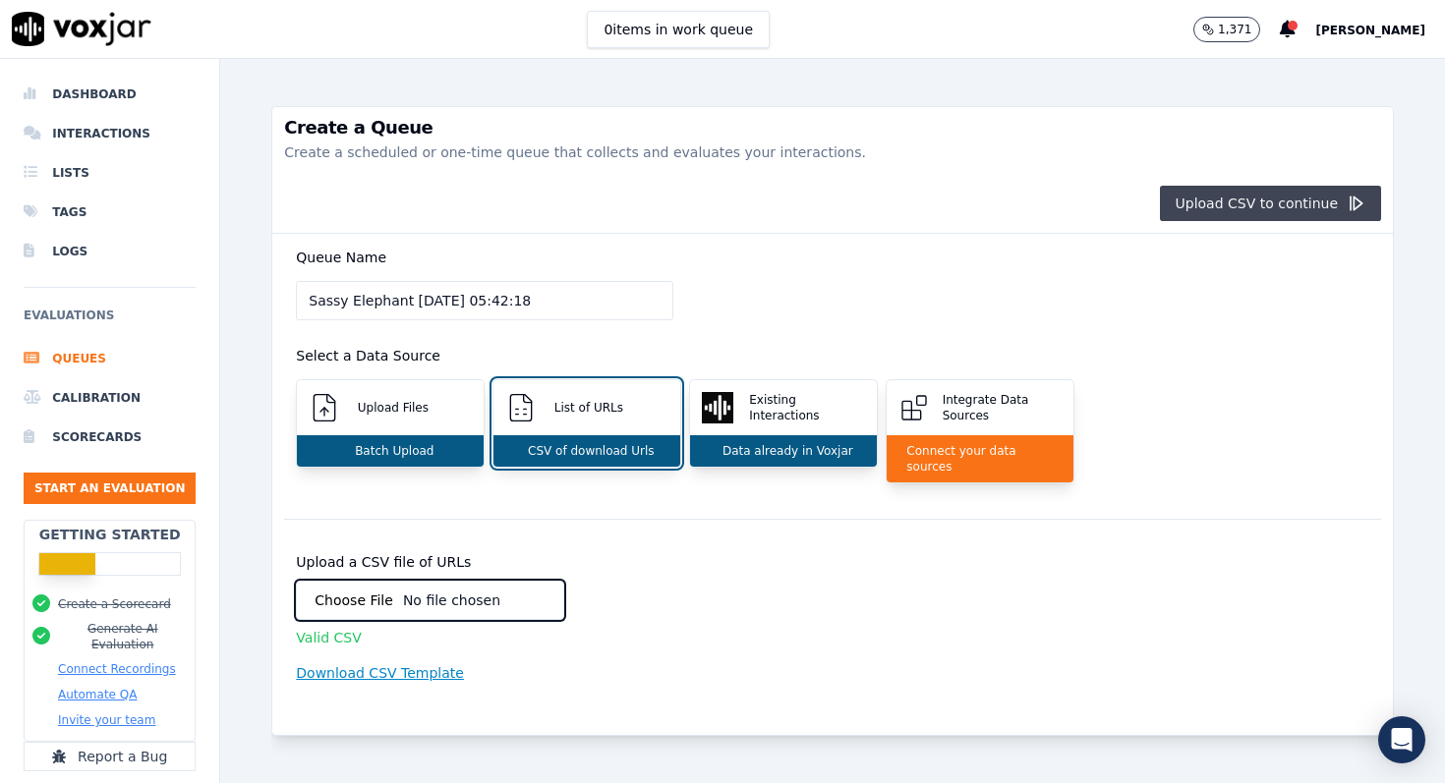
click at [1323, 207] on button "Upload CSV to continue" at bounding box center [1271, 203] width 222 height 35
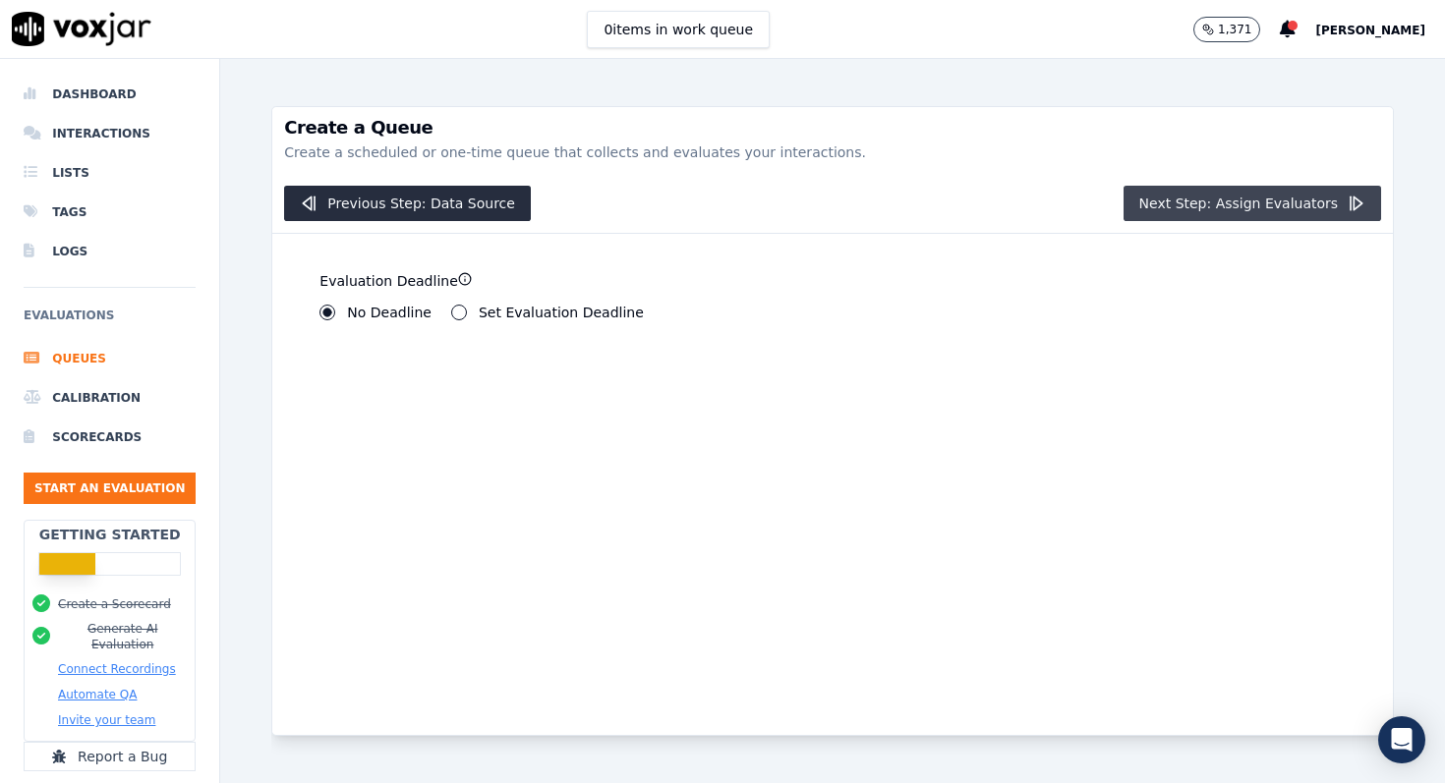
click at [1219, 202] on button "Next Step: Assign Evaluators" at bounding box center [1252, 203] width 258 height 35
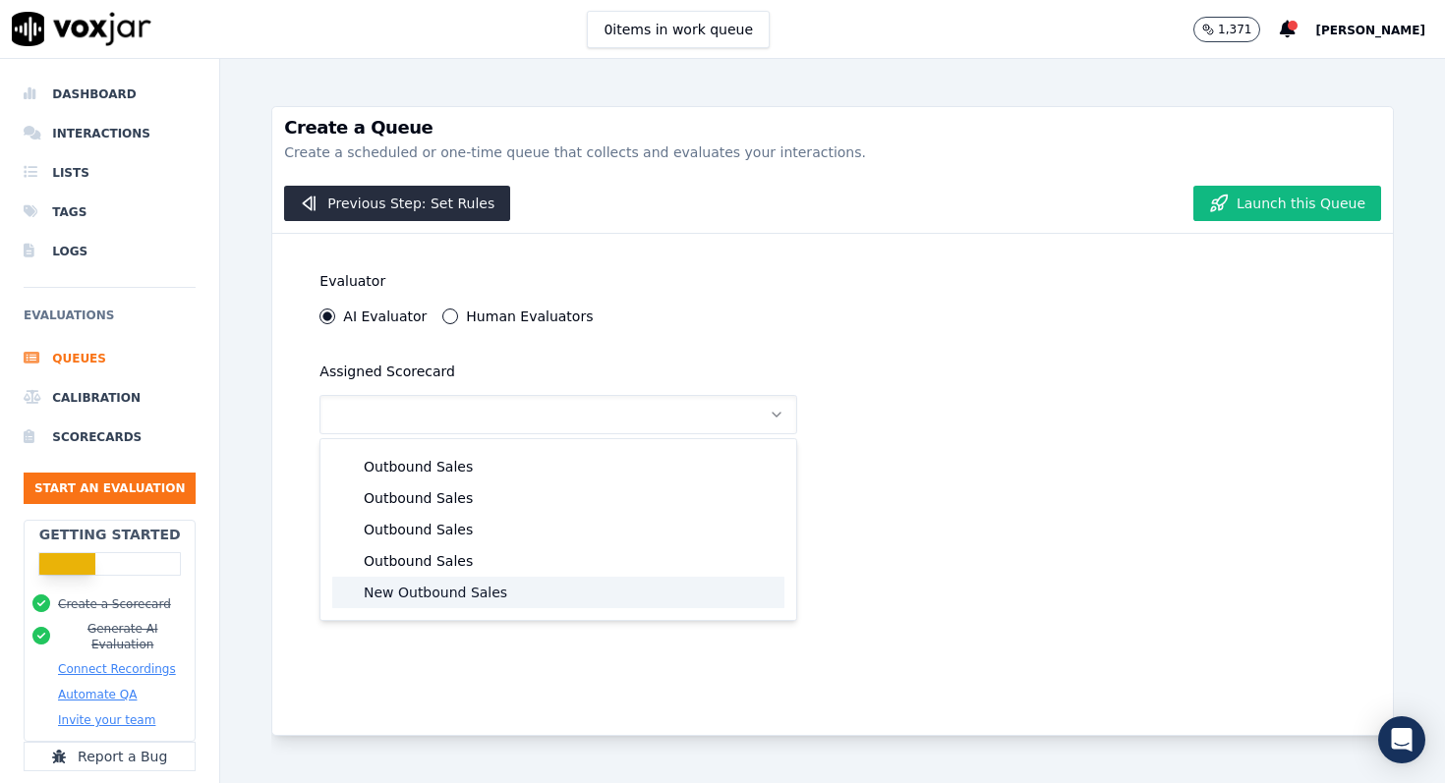
click at [435, 597] on div "New Outbound Sales" at bounding box center [558, 592] width 452 height 31
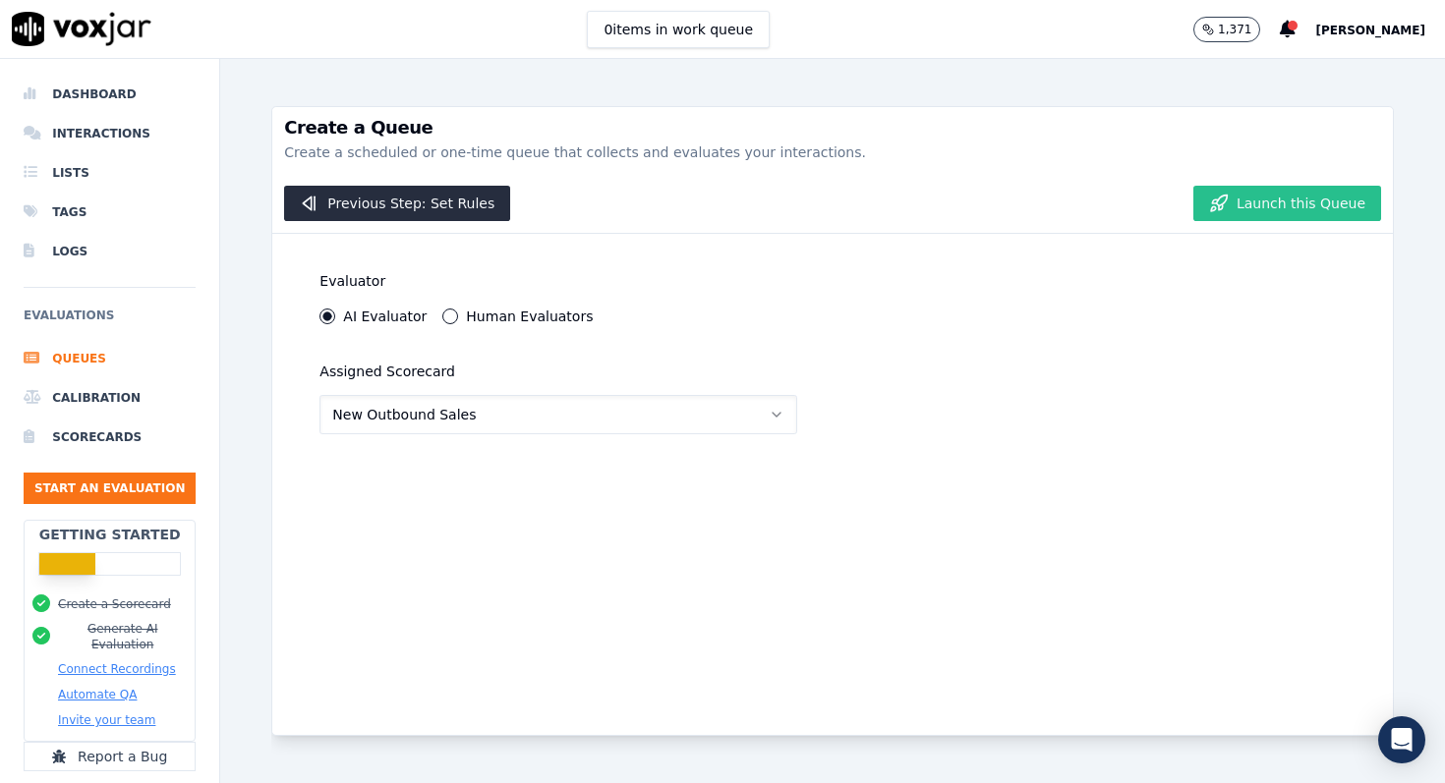
click at [1289, 203] on button "Launch this Queue" at bounding box center [1287, 203] width 188 height 35
